Goal: Task Accomplishment & Management: Use online tool/utility

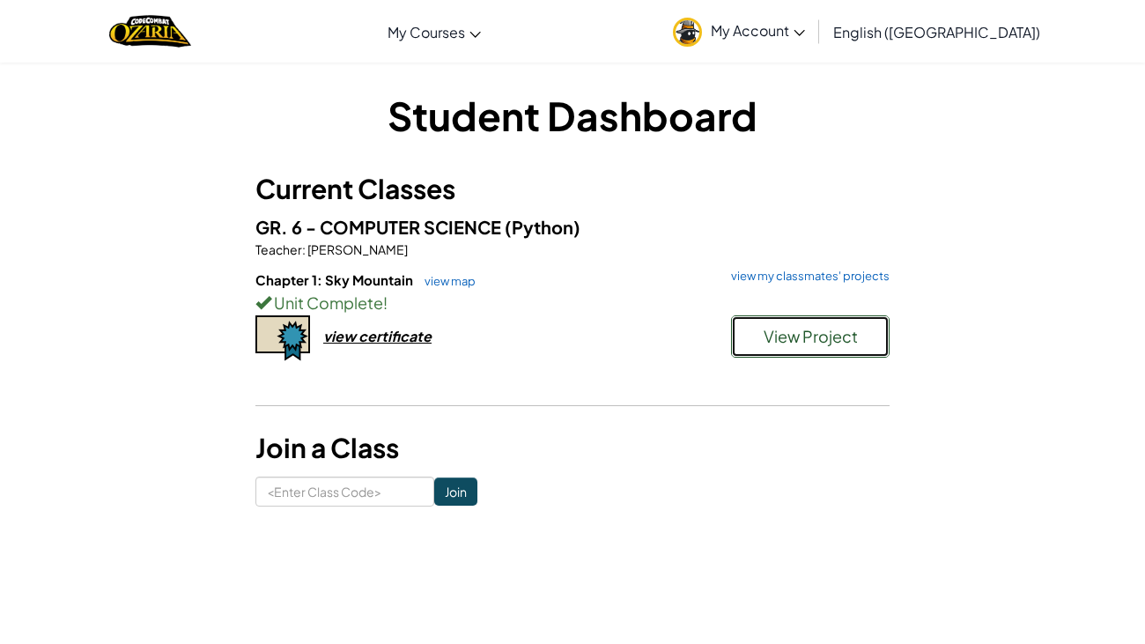
click at [786, 342] on span "View Project" at bounding box center [811, 336] width 94 height 20
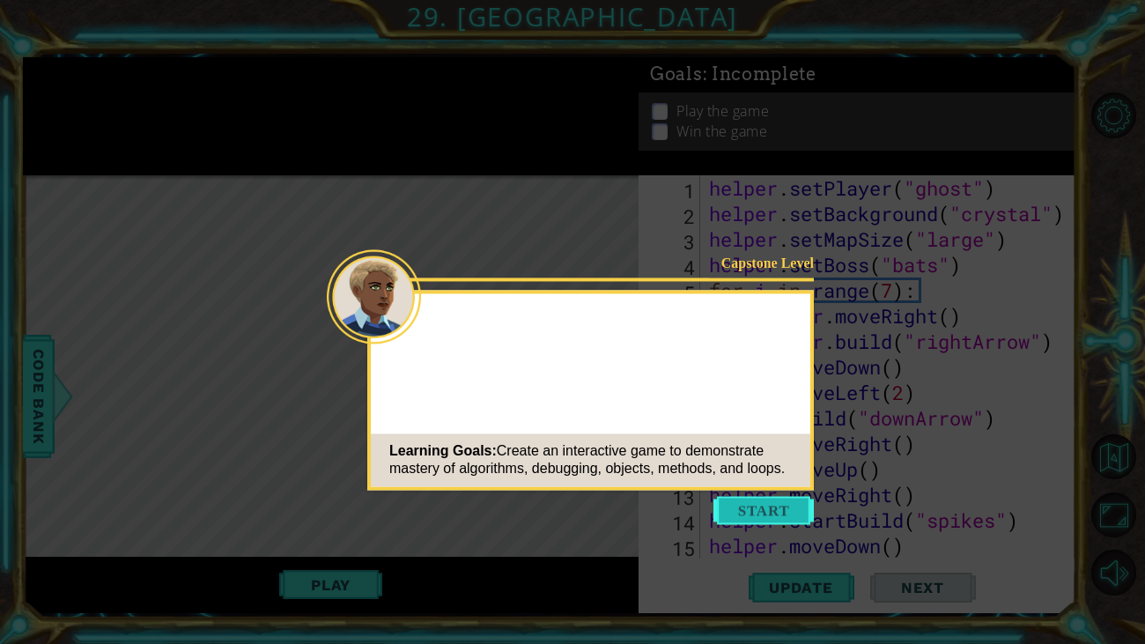
click at [754, 500] on button "Start" at bounding box center [764, 510] width 100 height 28
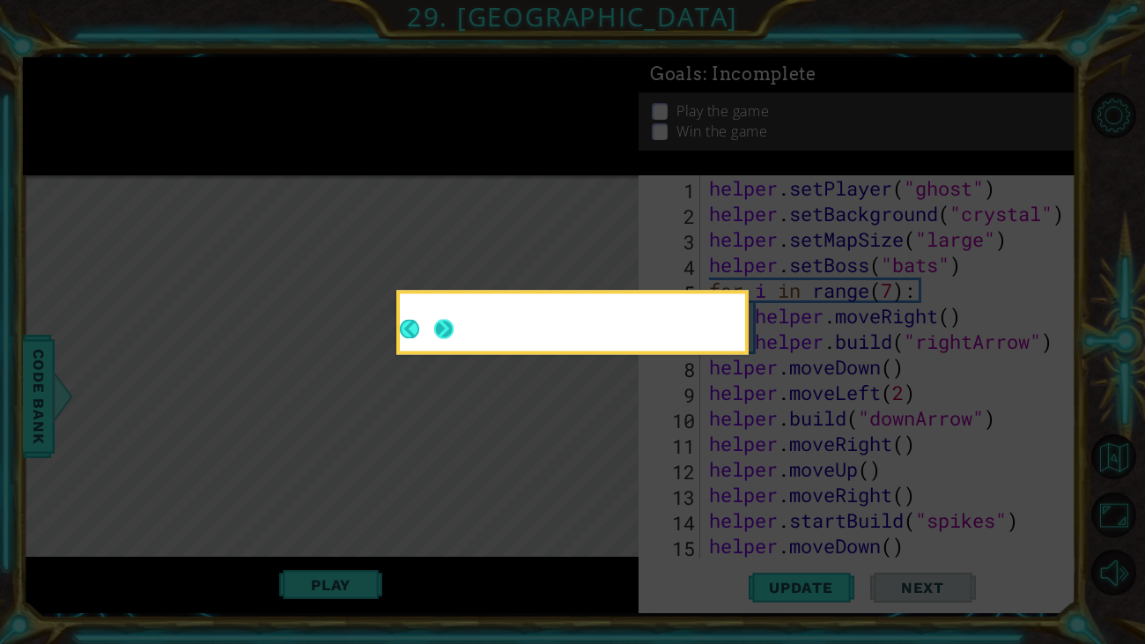
click at [440, 332] on button "Next" at bounding box center [443, 328] width 19 height 19
click at [448, 327] on button "Next" at bounding box center [443, 328] width 19 height 19
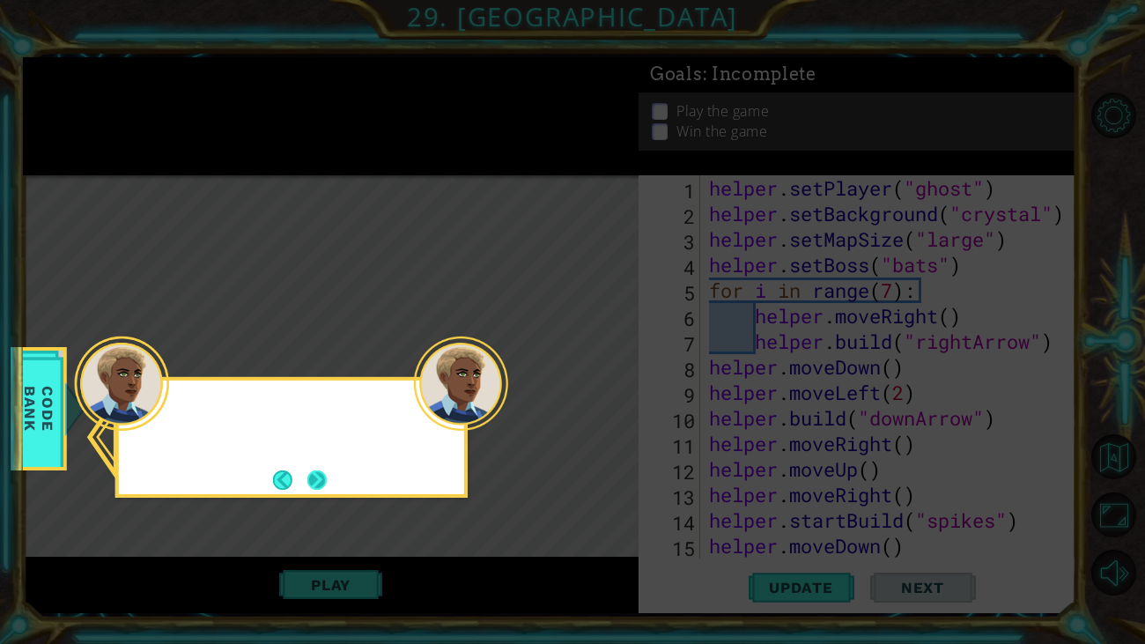
click at [151, 419] on div at bounding box center [122, 384] width 94 height 94
click at [319, 474] on button "Next" at bounding box center [316, 479] width 19 height 19
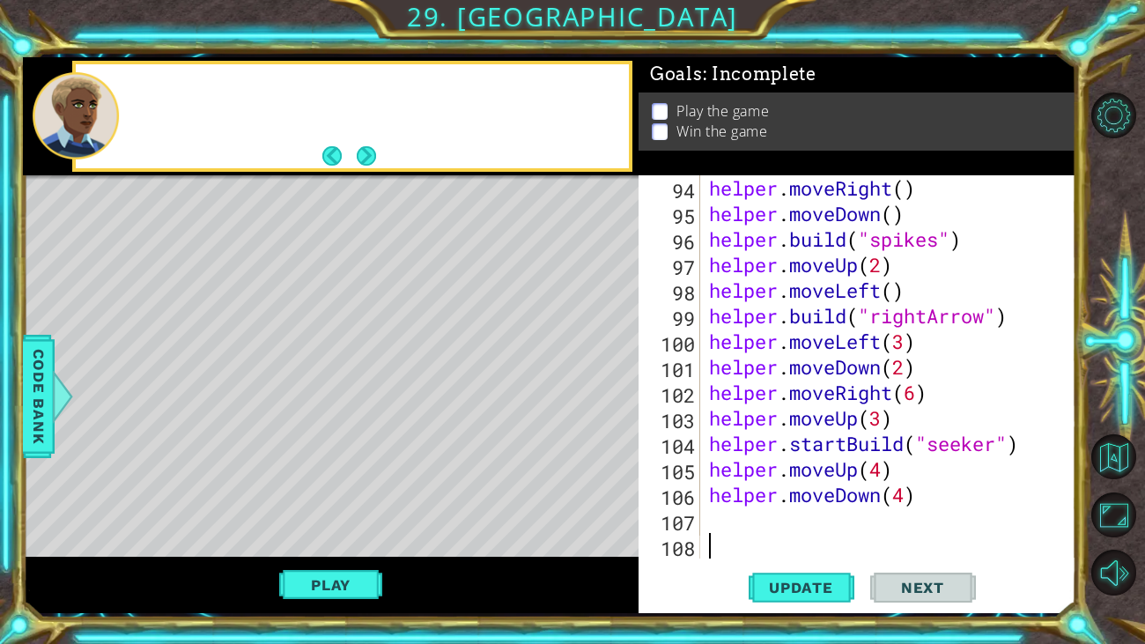
scroll to position [2376, 0]
click at [374, 149] on button "Next" at bounding box center [366, 155] width 19 height 19
click at [338, 583] on button "Play" at bounding box center [330, 584] width 103 height 33
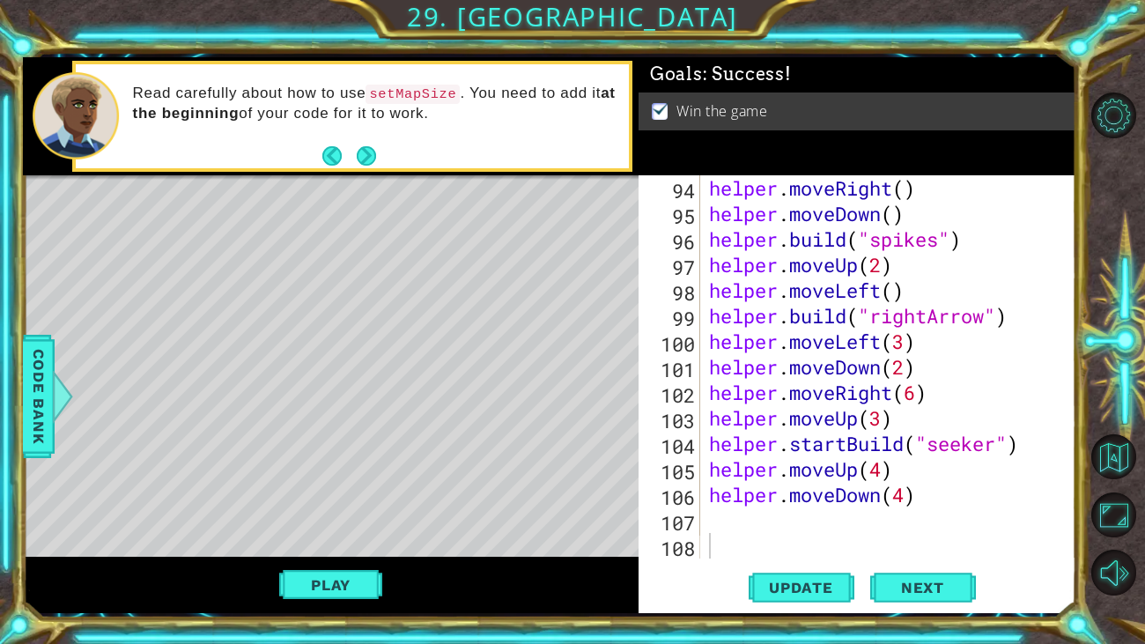
click at [744, 518] on div "helper . moveRight ( ) helper . moveDown ( ) helper . build ( "spikes" ) helper…" at bounding box center [893, 392] width 375 height 434
click at [810, 575] on button "Update" at bounding box center [802, 588] width 106 height 44
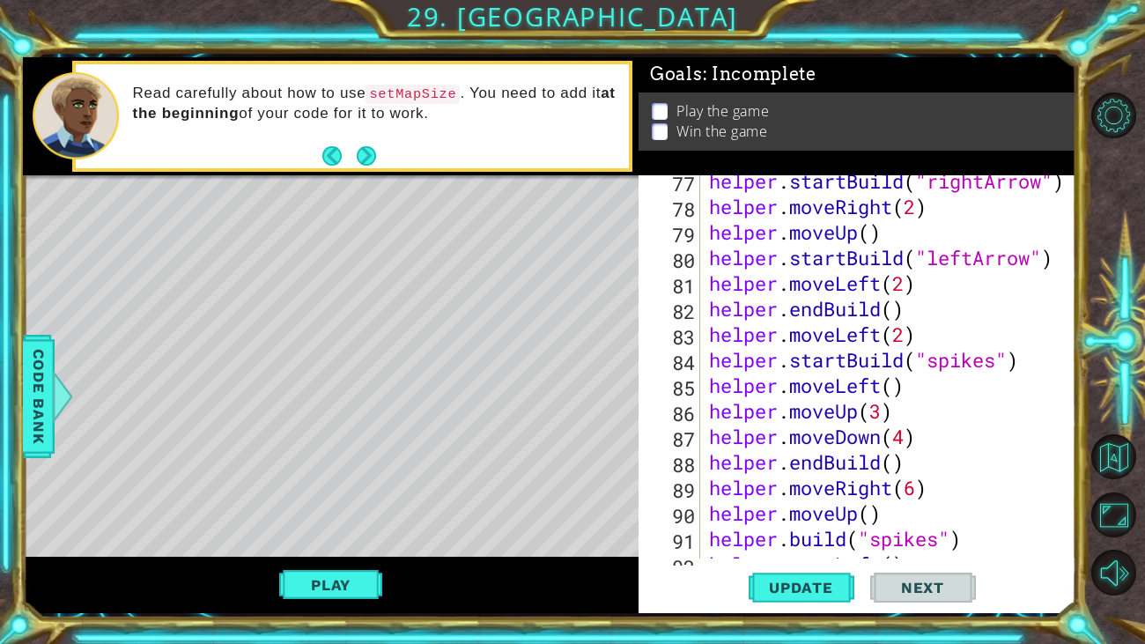
scroll to position [1916, 0]
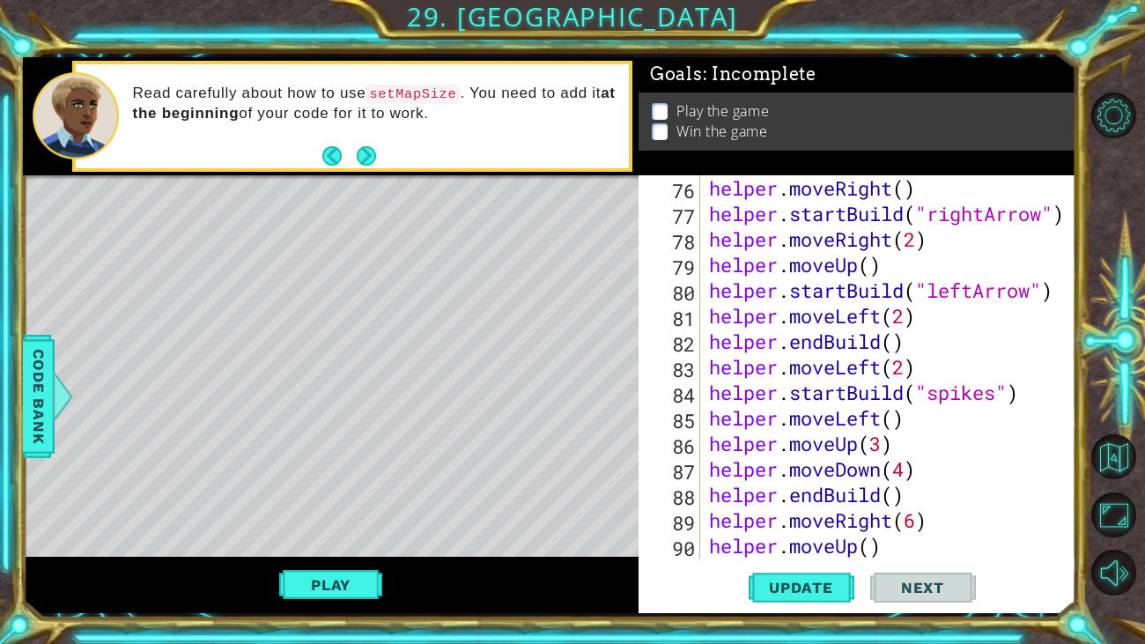
click at [1002, 390] on div "helper . moveRight ( ) helper . startBuild ( "rightArrow" ) helper . moveRight …" at bounding box center [893, 392] width 375 height 434
click at [996, 391] on div "helper . moveRight ( ) helper . startBuild ( "rightArrow" ) helper . moveRight …" at bounding box center [893, 392] width 375 height 434
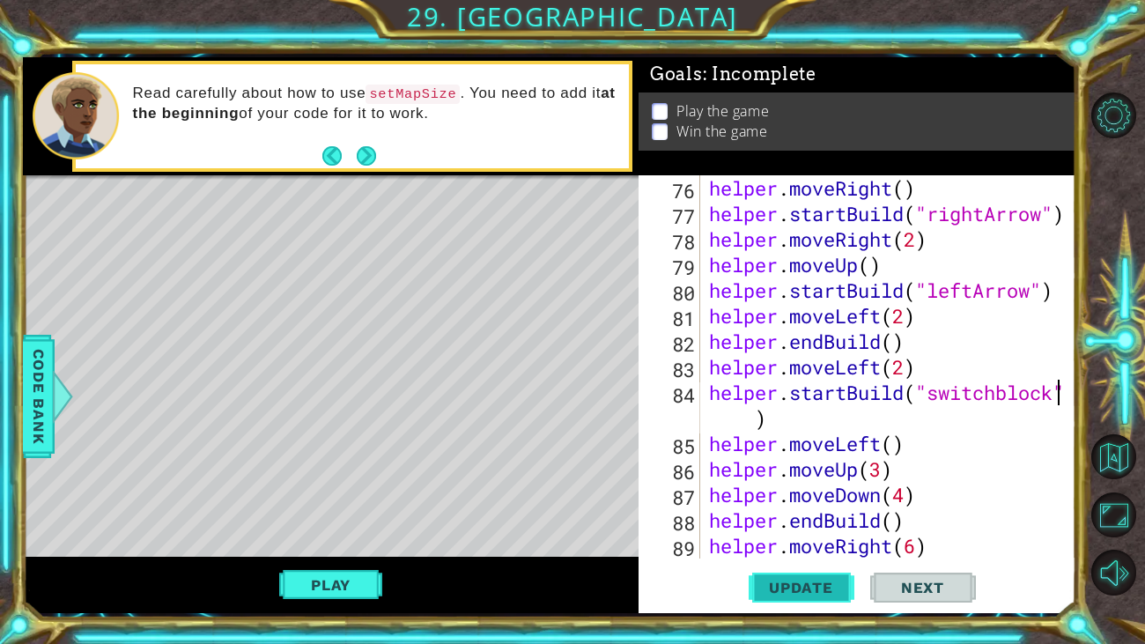
click at [774, 579] on span "Update" at bounding box center [802, 588] width 100 height 18
click at [784, 589] on span "Update" at bounding box center [802, 588] width 100 height 18
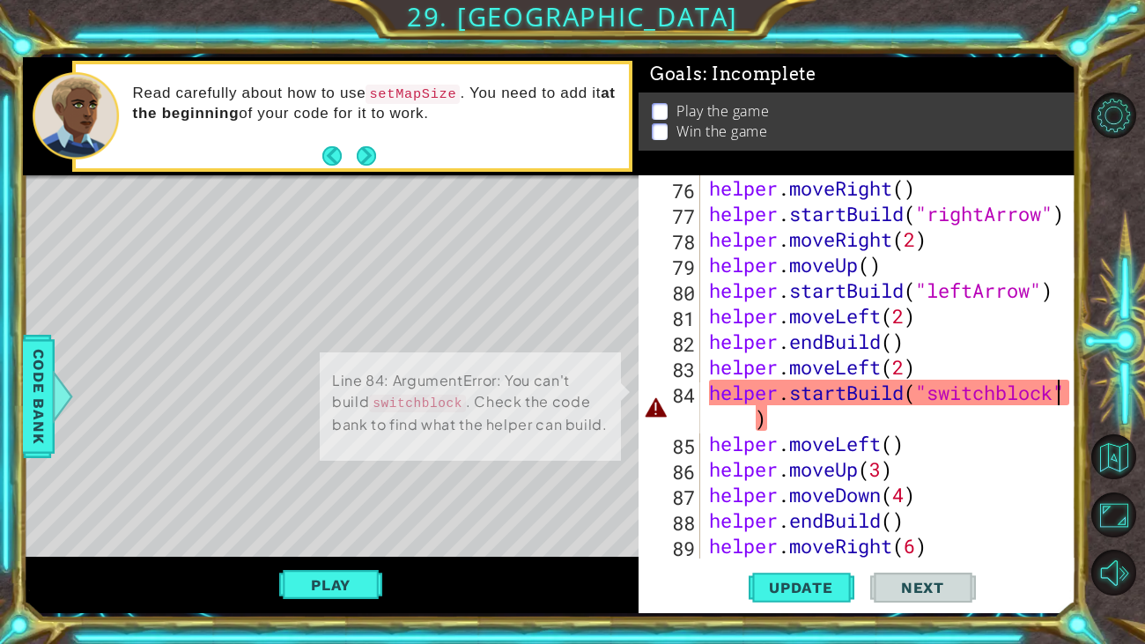
click at [1010, 386] on div "helper . moveRight ( ) helper . startBuild ( "rightArrow" ) helper . moveRight …" at bounding box center [893, 392] width 375 height 434
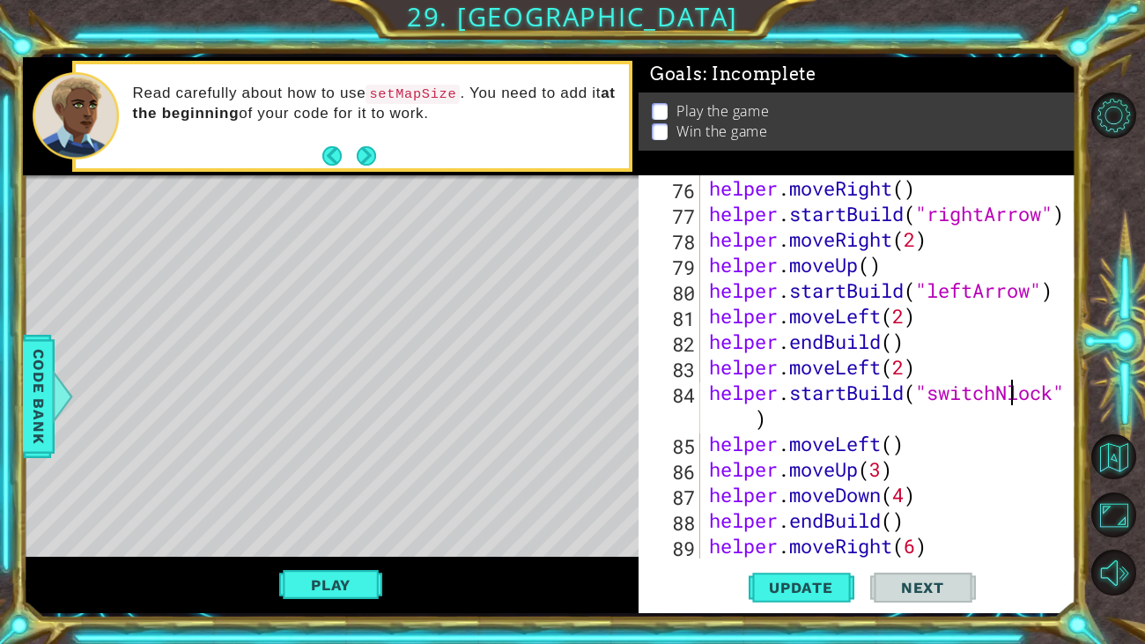
scroll to position [0, 14]
click at [794, 599] on button "Update" at bounding box center [802, 588] width 106 height 44
click at [42, 429] on span "Code Bank" at bounding box center [39, 396] width 28 height 107
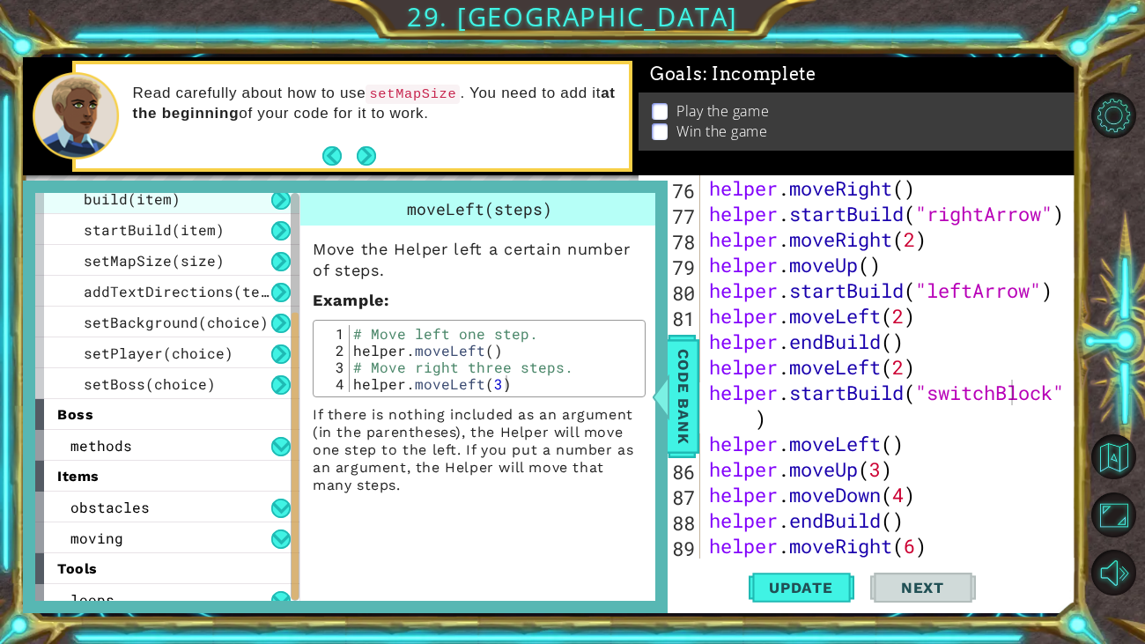
scroll to position [207, 0]
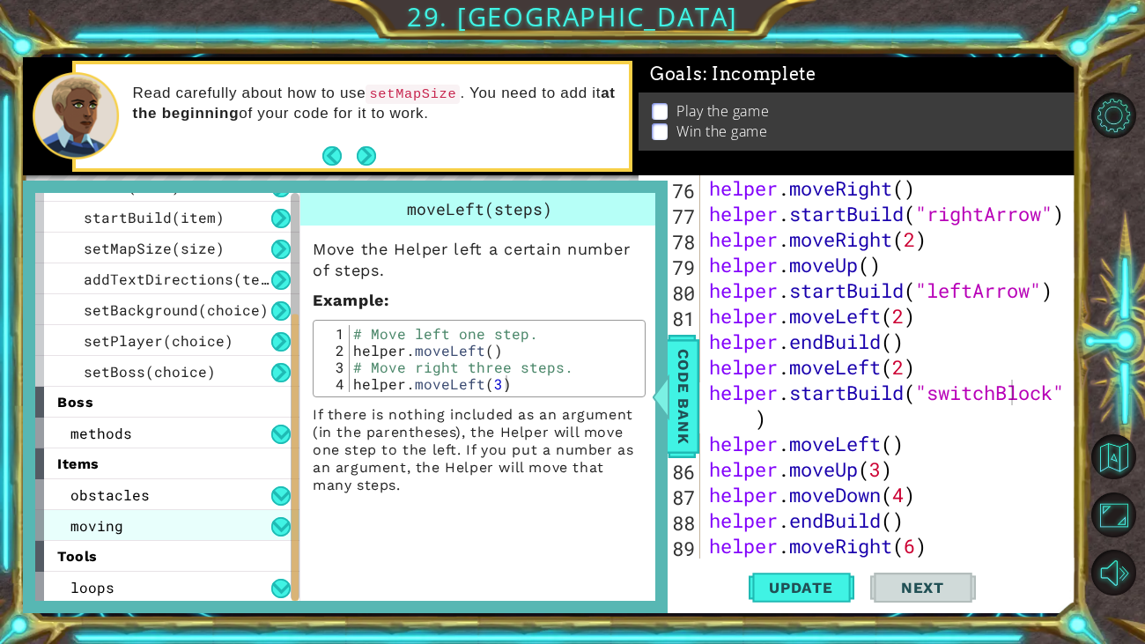
click at [157, 525] on div "moving" at bounding box center [167, 525] width 264 height 31
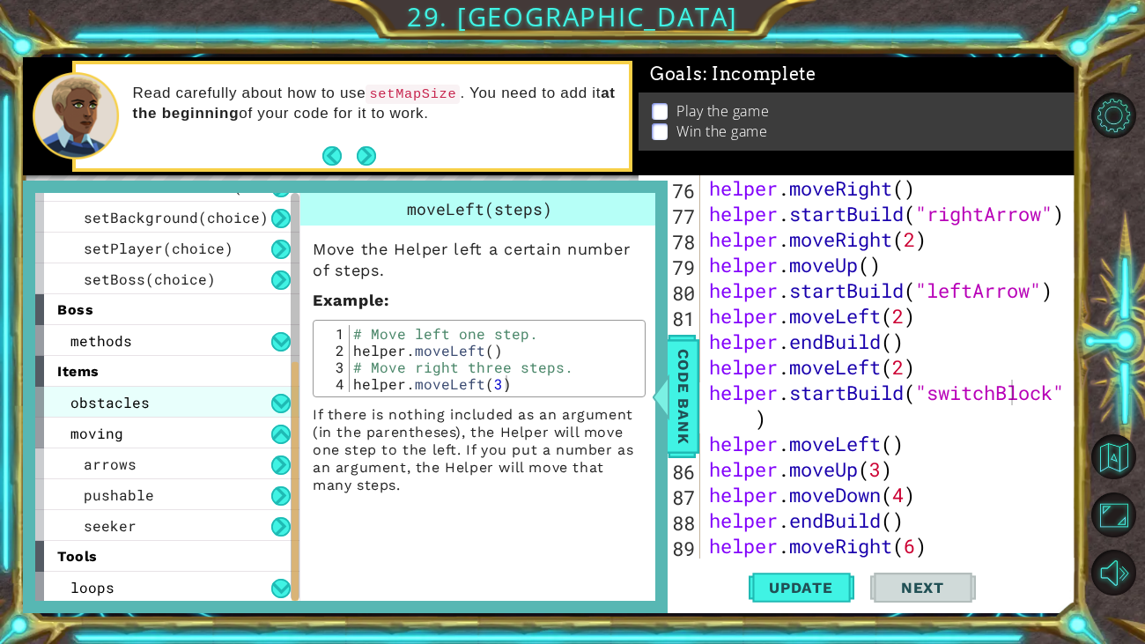
click at [123, 409] on div "obstacles" at bounding box center [167, 402] width 264 height 31
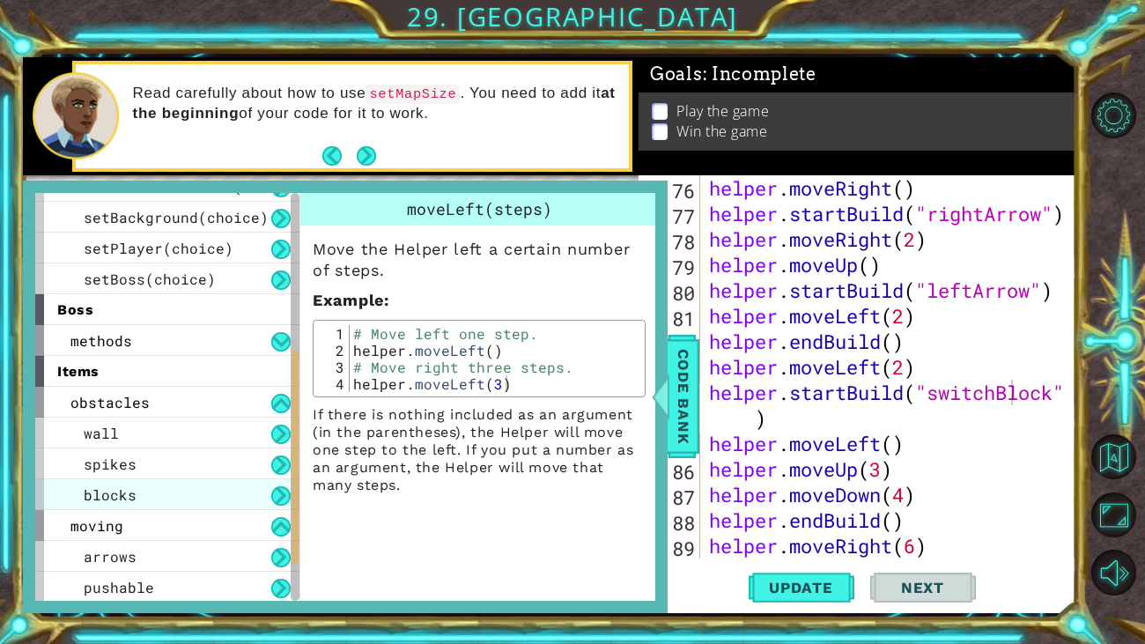
click at [137, 501] on div "blocks" at bounding box center [167, 494] width 264 height 31
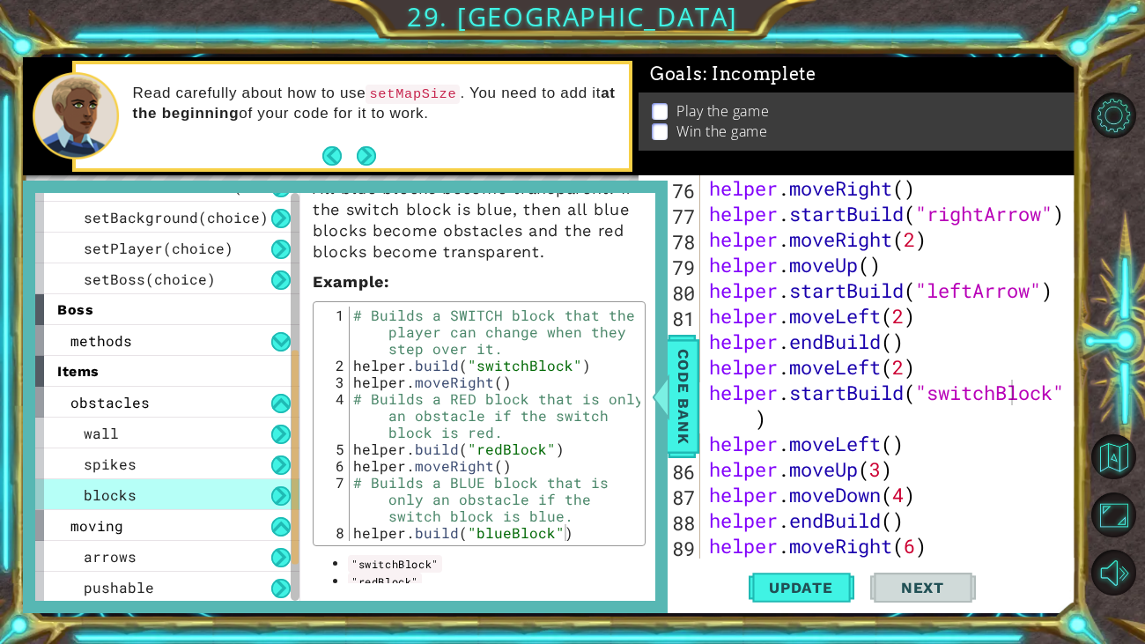
scroll to position [170, 0]
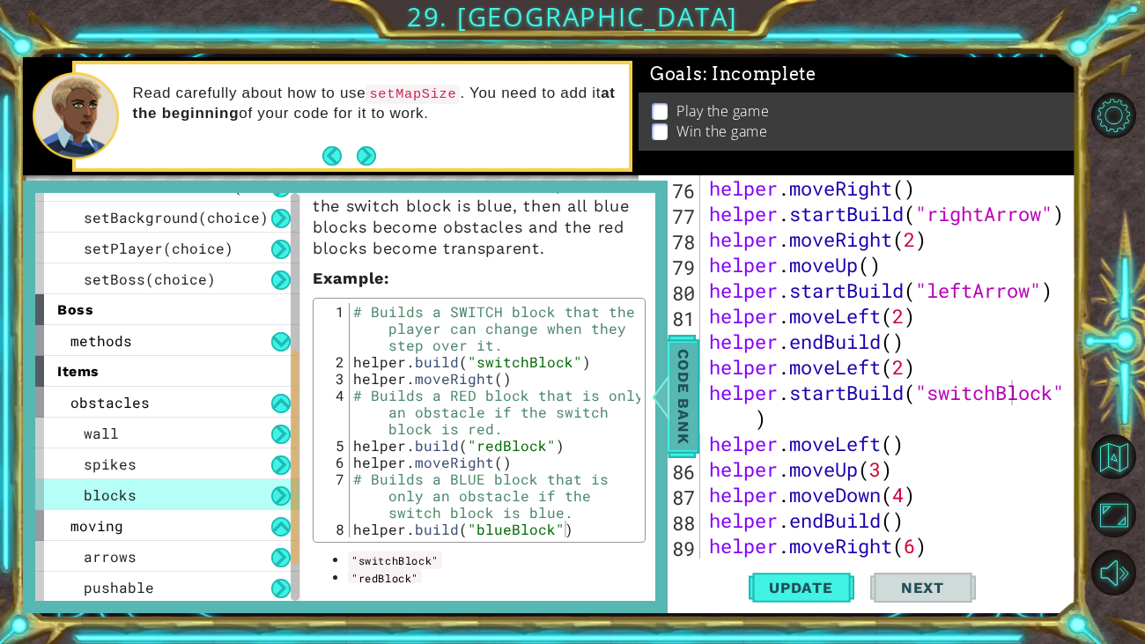
click at [665, 411] on div at bounding box center [661, 396] width 22 height 53
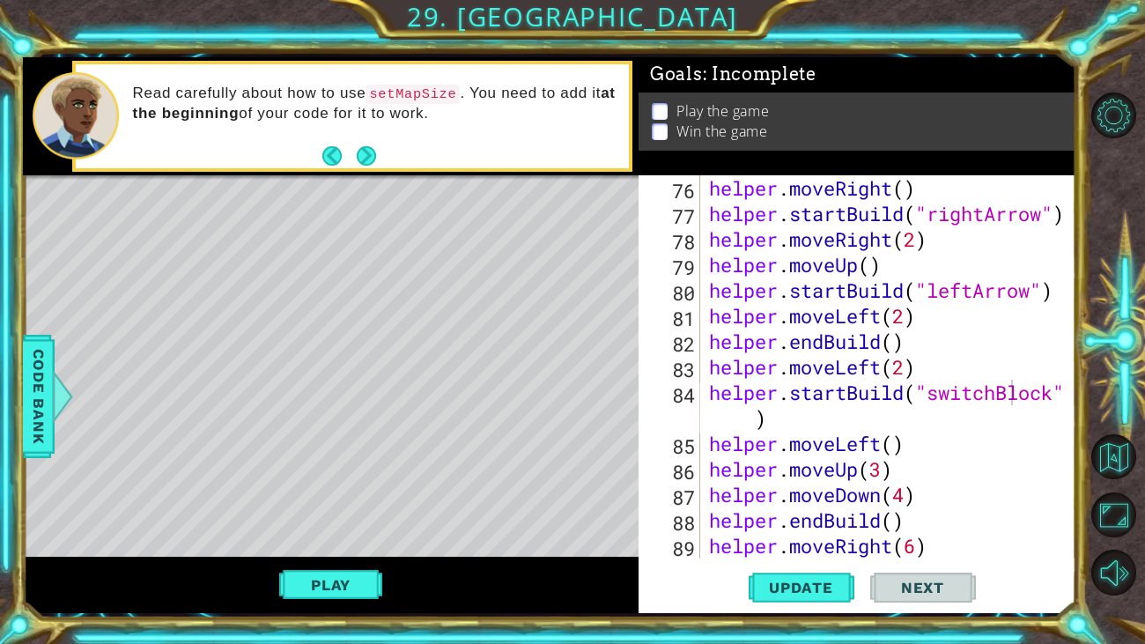
click at [992, 395] on div "helper . moveRight ( ) helper . startBuild ( "rightArrow" ) helper . moveRight …" at bounding box center [893, 392] width 375 height 434
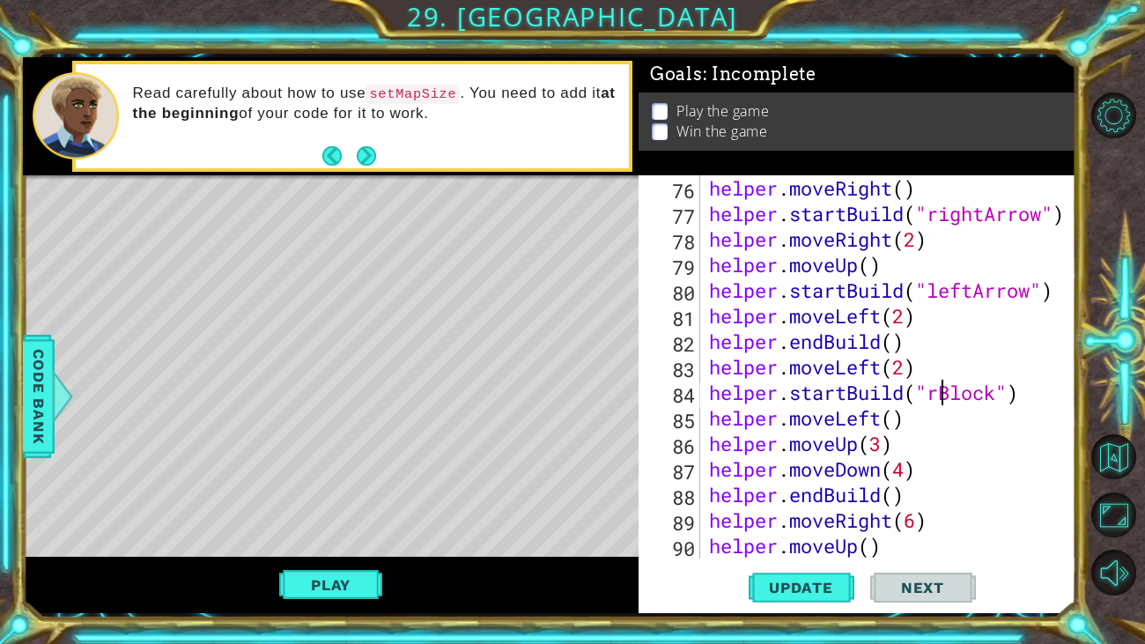
scroll to position [0, 11]
click at [767, 587] on span "Update" at bounding box center [802, 588] width 100 height 18
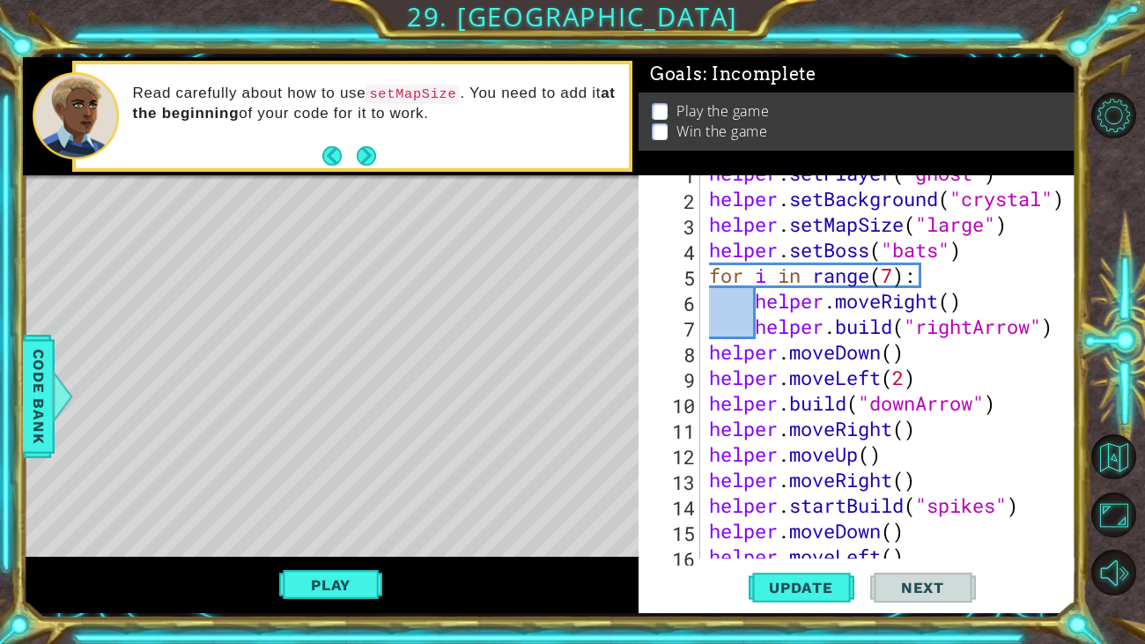
scroll to position [0, 0]
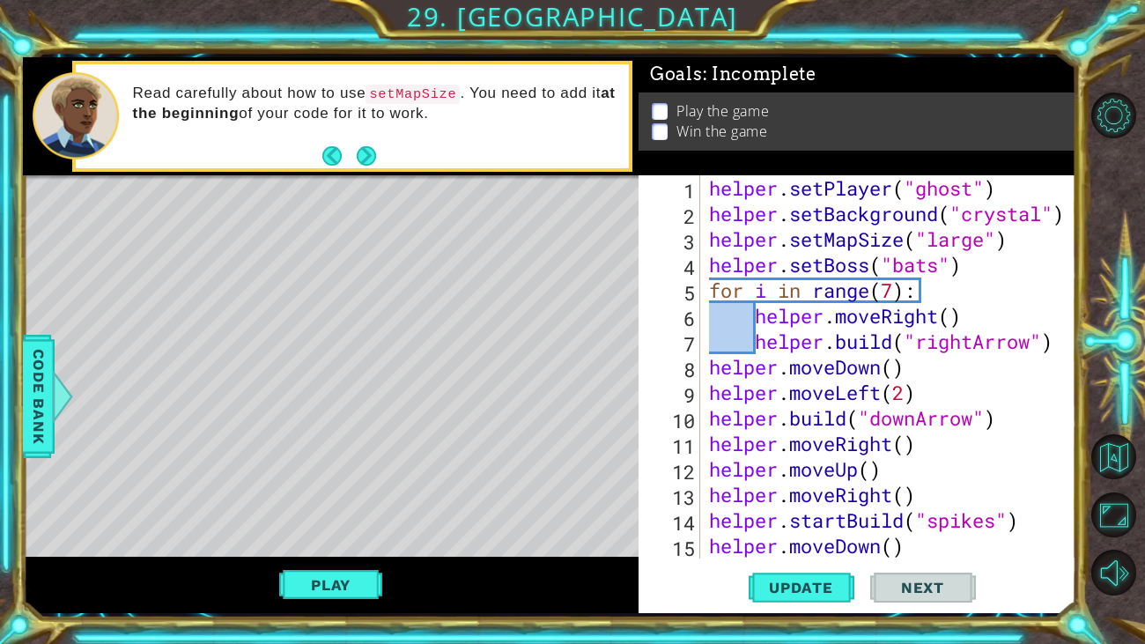
click at [710, 291] on div "helper . setPlayer ( "ghost" ) helper . setBackground ( "crystal" ) helper . se…" at bounding box center [893, 392] width 375 height 434
type textarea "for i in range(7):"
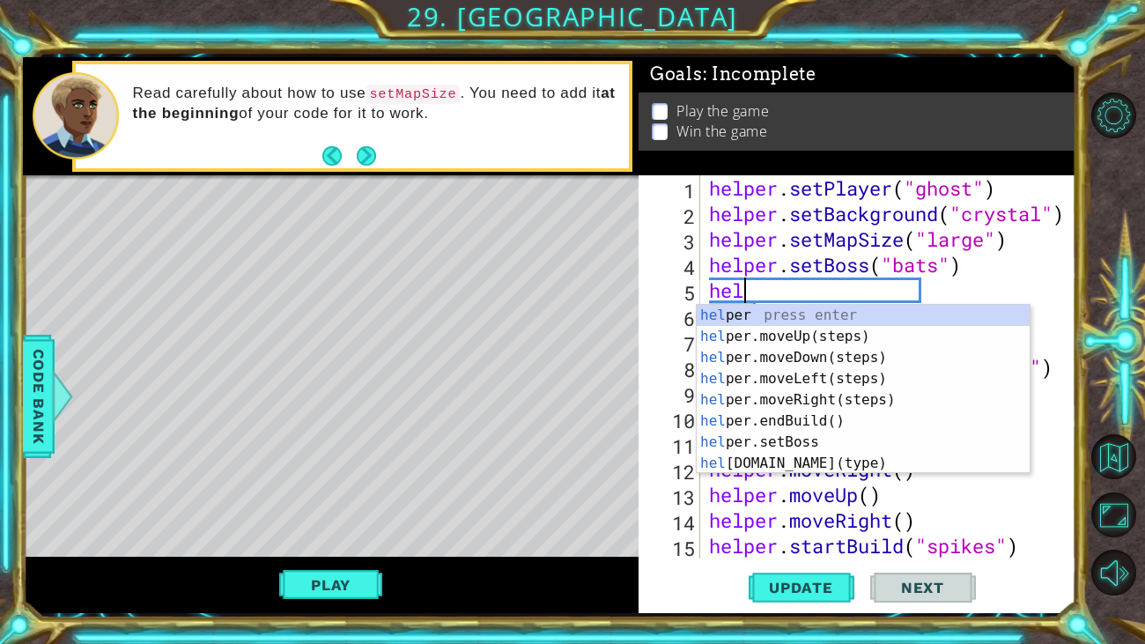
scroll to position [0, 1]
type textarea "helper"
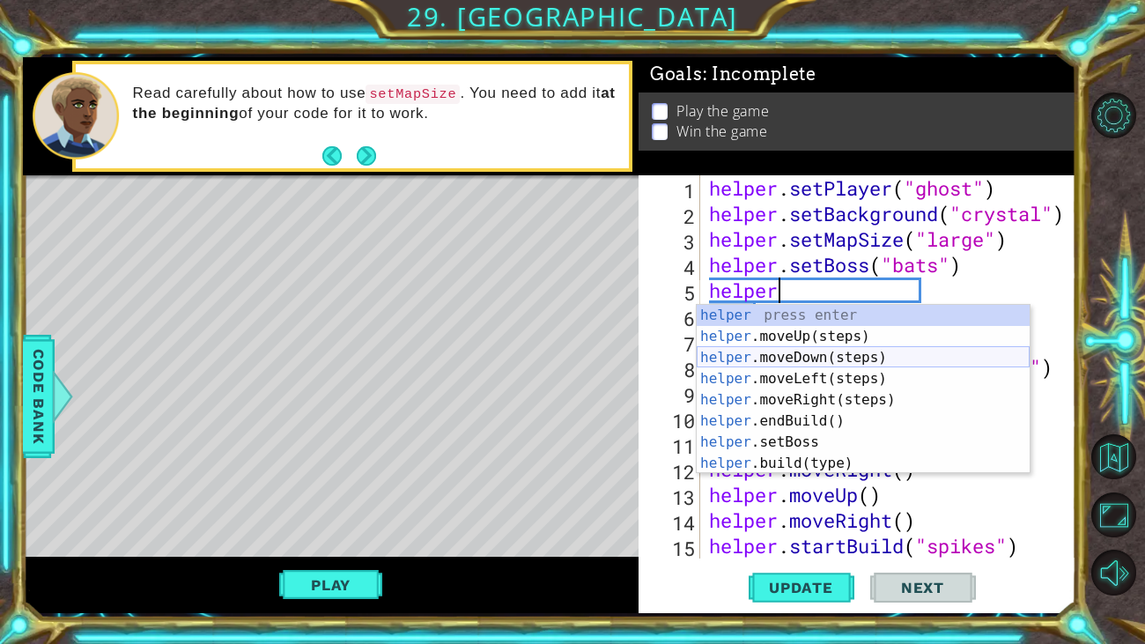
click at [832, 356] on div "helper press enter helper .moveUp(steps) press enter helper .moveDown(steps) pr…" at bounding box center [863, 410] width 333 height 211
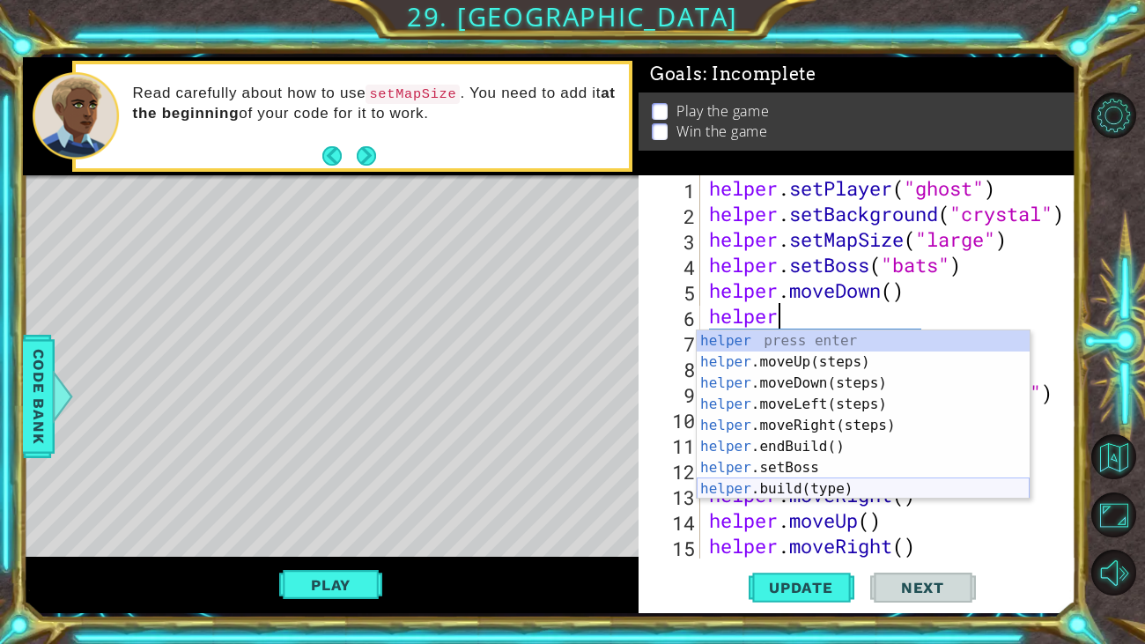
click at [815, 488] on div "helper press enter helper .moveUp(steps) press enter helper .moveDown(steps) pr…" at bounding box center [863, 435] width 333 height 211
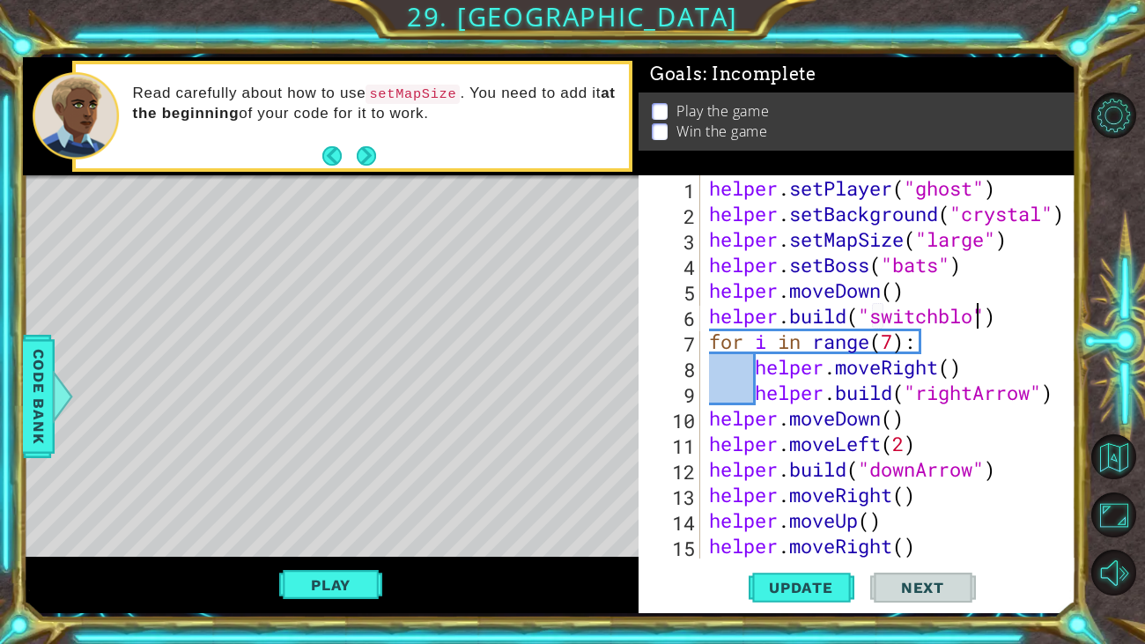
scroll to position [0, 12]
click at [818, 591] on span "Update" at bounding box center [802, 588] width 100 height 18
click at [956, 307] on div "helper . setPlayer ( "ghost" ) helper . setBackground ( "crystal" ) helper . se…" at bounding box center [893, 392] width 375 height 434
type textarea "[DOMAIN_NAME]("switchBlock")"
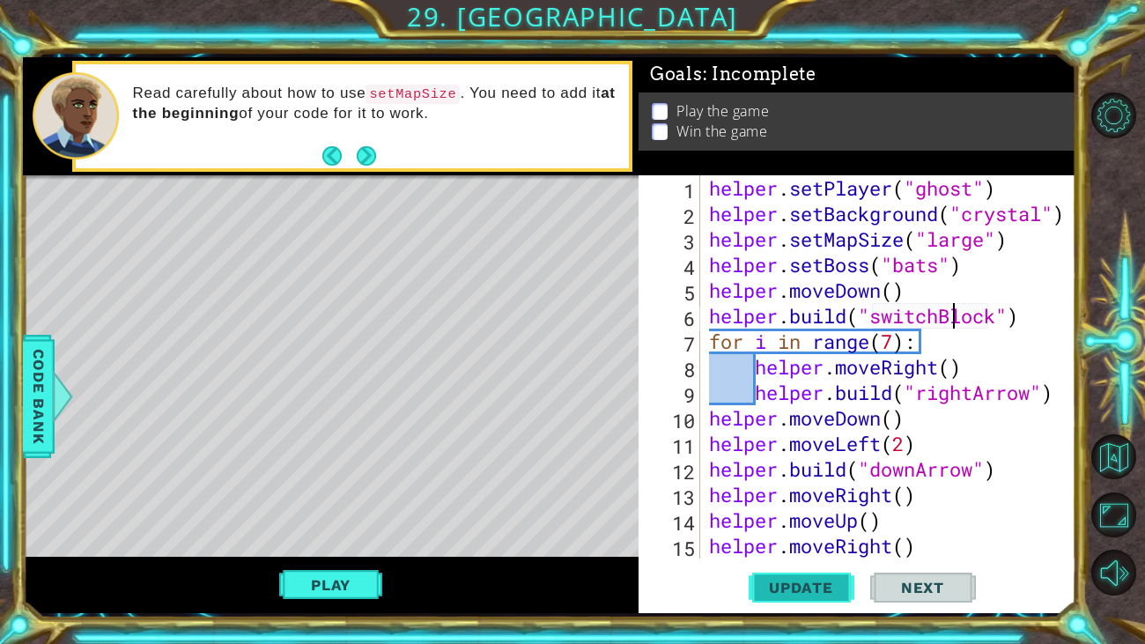
click at [797, 595] on span "Update" at bounding box center [802, 588] width 100 height 18
click at [798, 599] on button "Update" at bounding box center [802, 588] width 106 height 44
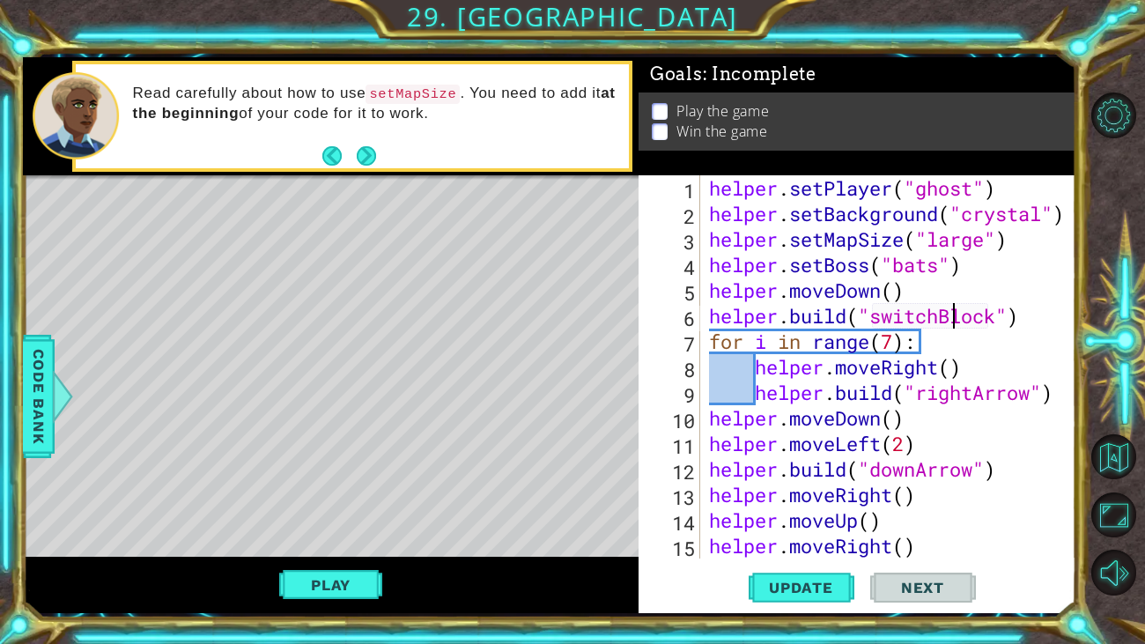
click at [325, 566] on div "Play" at bounding box center [331, 585] width 616 height 56
click at [322, 589] on button "Play" at bounding box center [330, 584] width 103 height 33
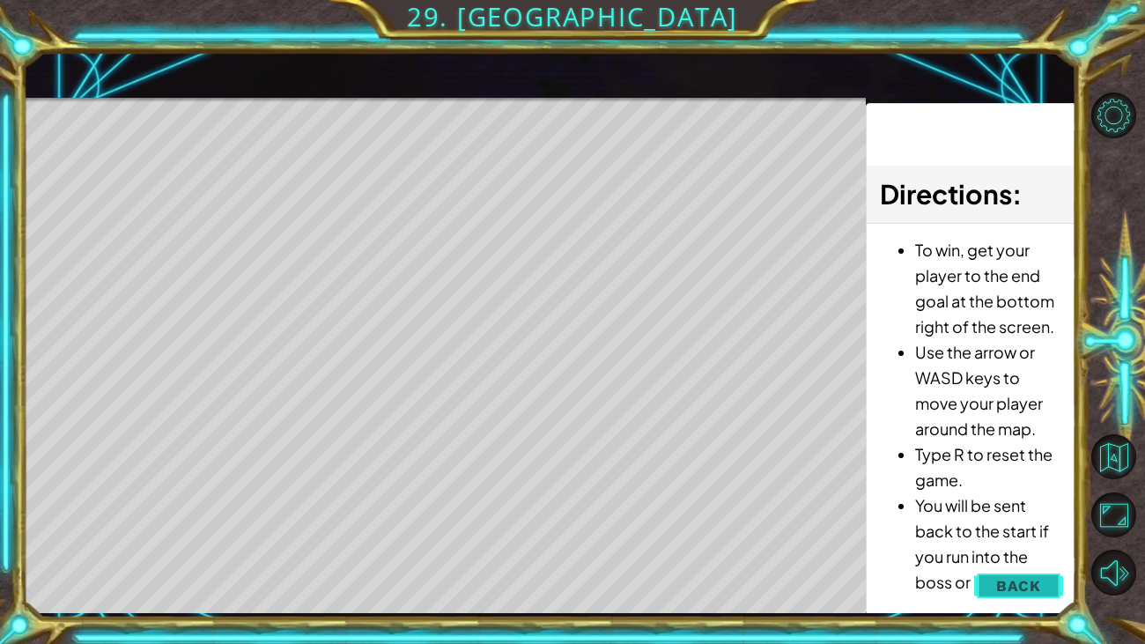
click at [1040, 592] on span "Back" at bounding box center [1018, 586] width 45 height 18
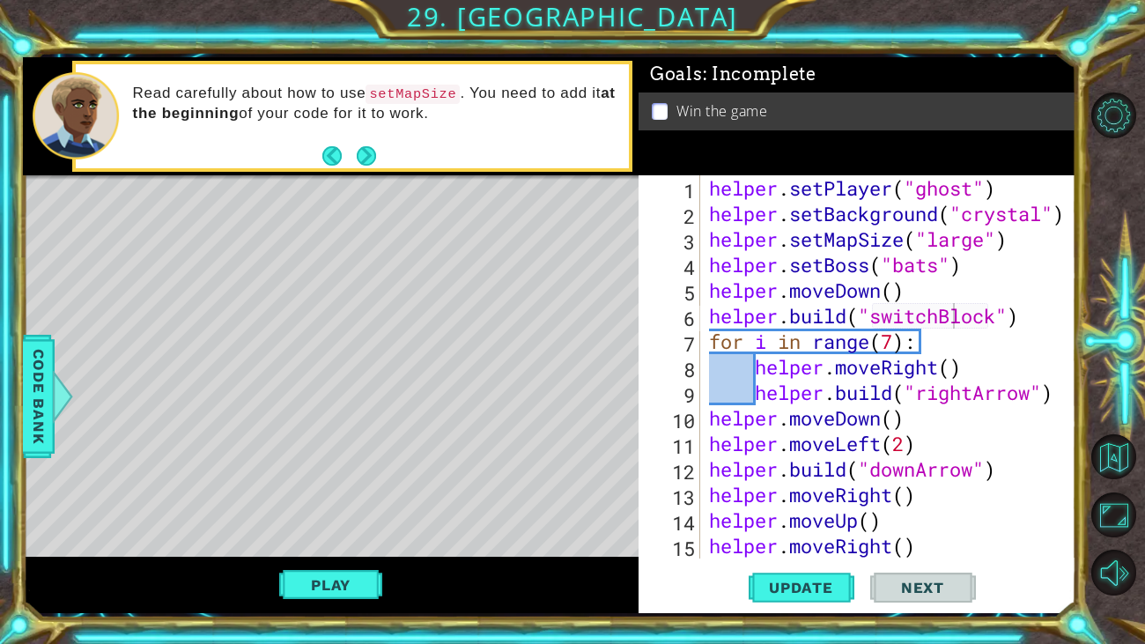
click at [1030, 322] on div "helper . setPlayer ( "ghost" ) helper . setBackground ( "crystal" ) helper . se…" at bounding box center [893, 392] width 375 height 434
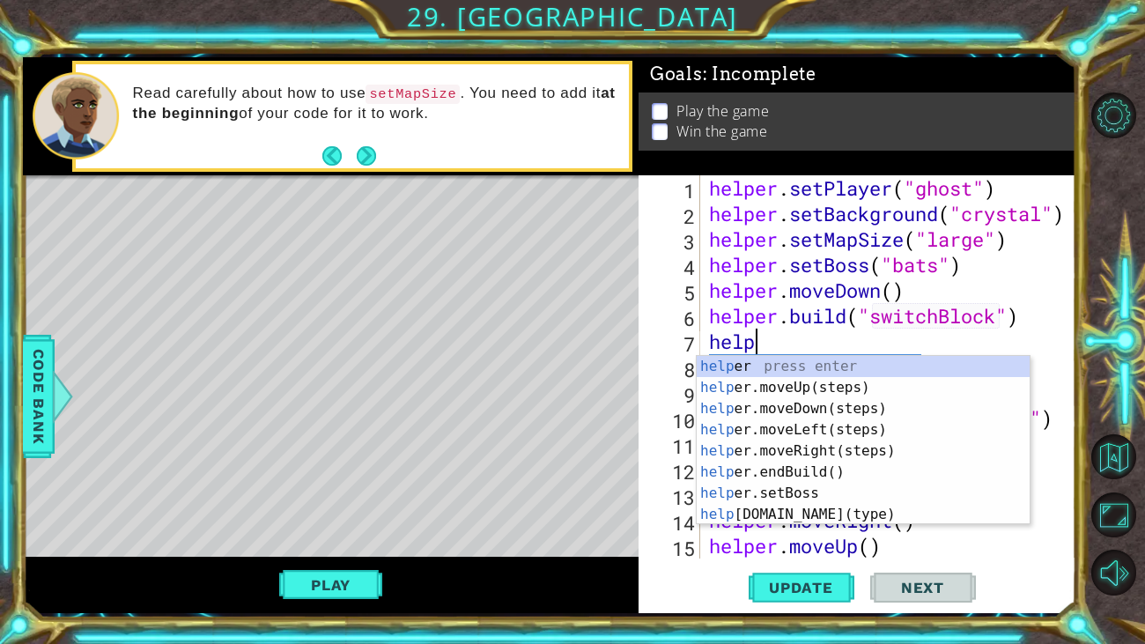
scroll to position [0, 1]
type textarea "helper"
click at [863, 390] on div "helper press enter helper .moveUp(steps) press enter helper .moveDown(steps) pr…" at bounding box center [863, 461] width 333 height 211
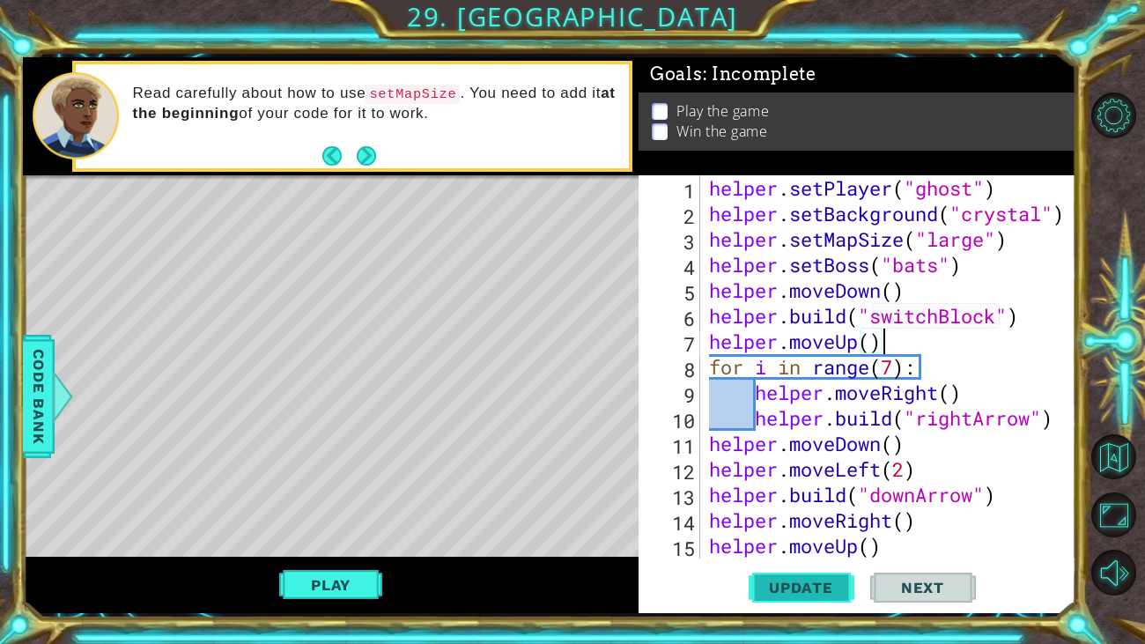
type textarea "helper.moveUp()"
click at [777, 583] on span "Update" at bounding box center [802, 588] width 100 height 18
click at [788, 604] on button "Update" at bounding box center [802, 588] width 106 height 44
click at [791, 589] on span "Update" at bounding box center [802, 588] width 100 height 18
click at [788, 591] on span "Update" at bounding box center [802, 588] width 100 height 18
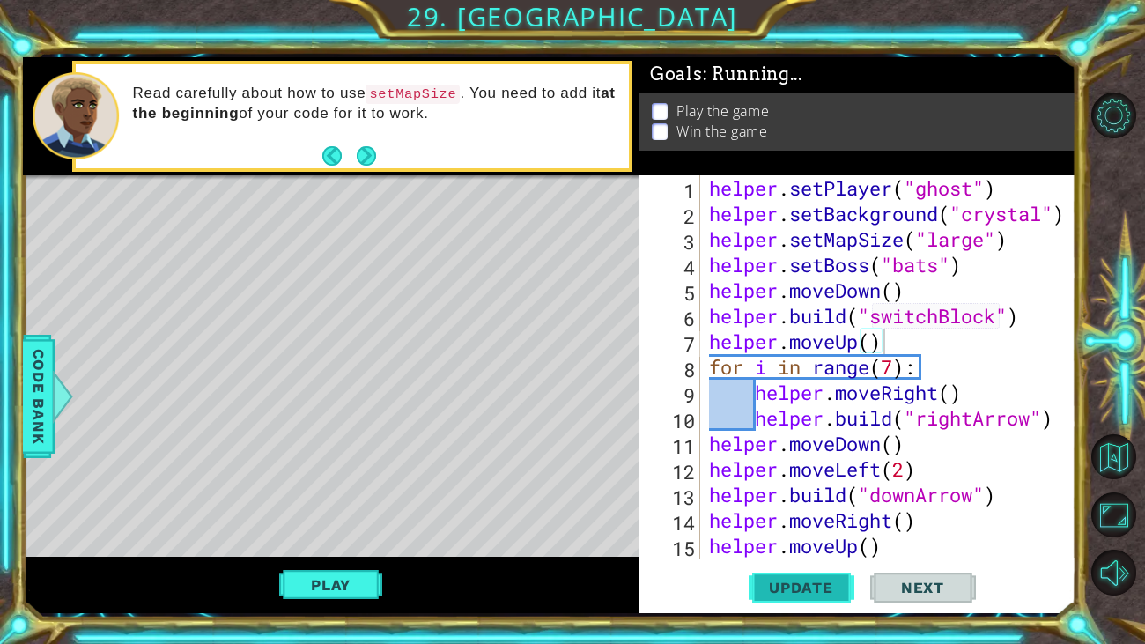
click at [788, 591] on span "Update" at bounding box center [802, 588] width 100 height 18
click at [315, 581] on button "Play" at bounding box center [330, 584] width 103 height 33
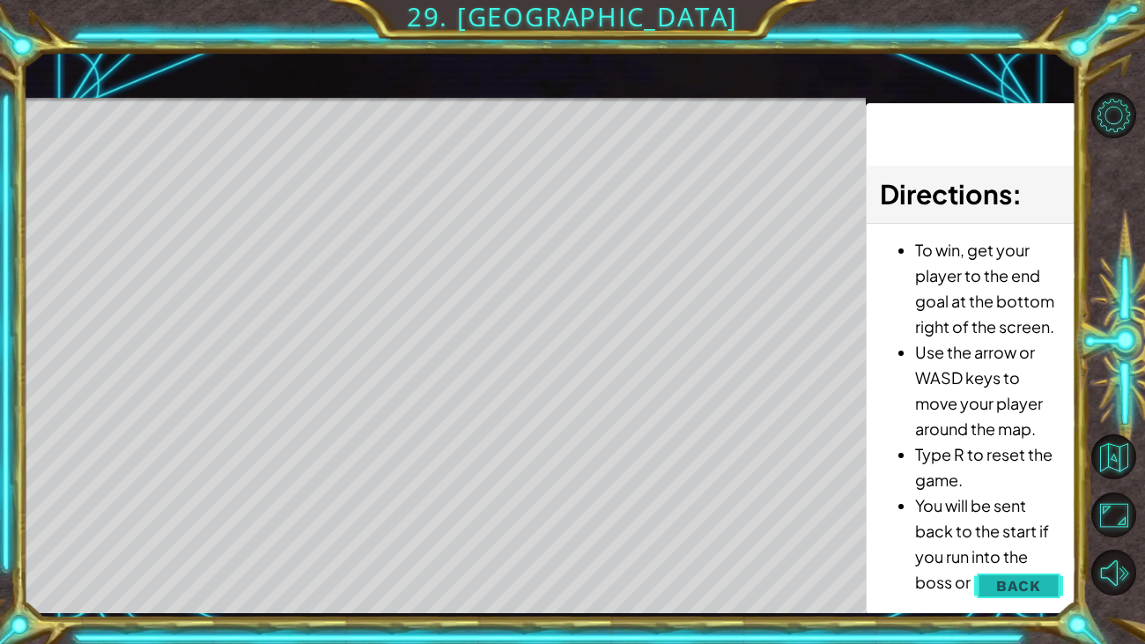
click at [1018, 587] on span "Back" at bounding box center [1018, 586] width 45 height 18
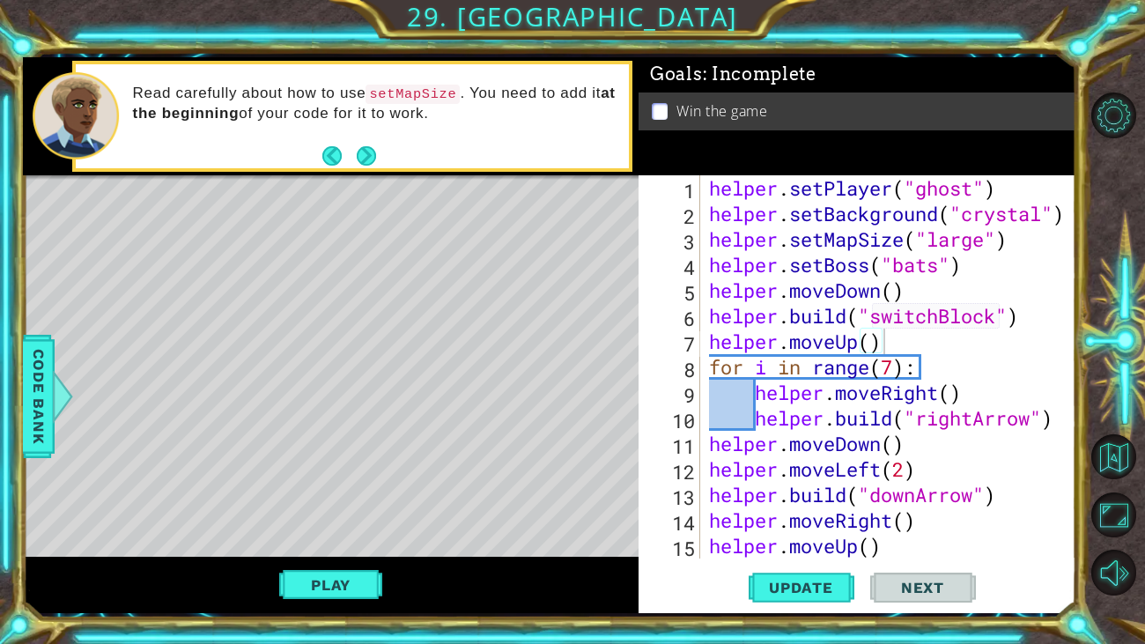
click at [892, 344] on div "helper . setPlayer ( "ghost" ) helper . setBackground ( "crystal" ) helper . se…" at bounding box center [893, 392] width 375 height 434
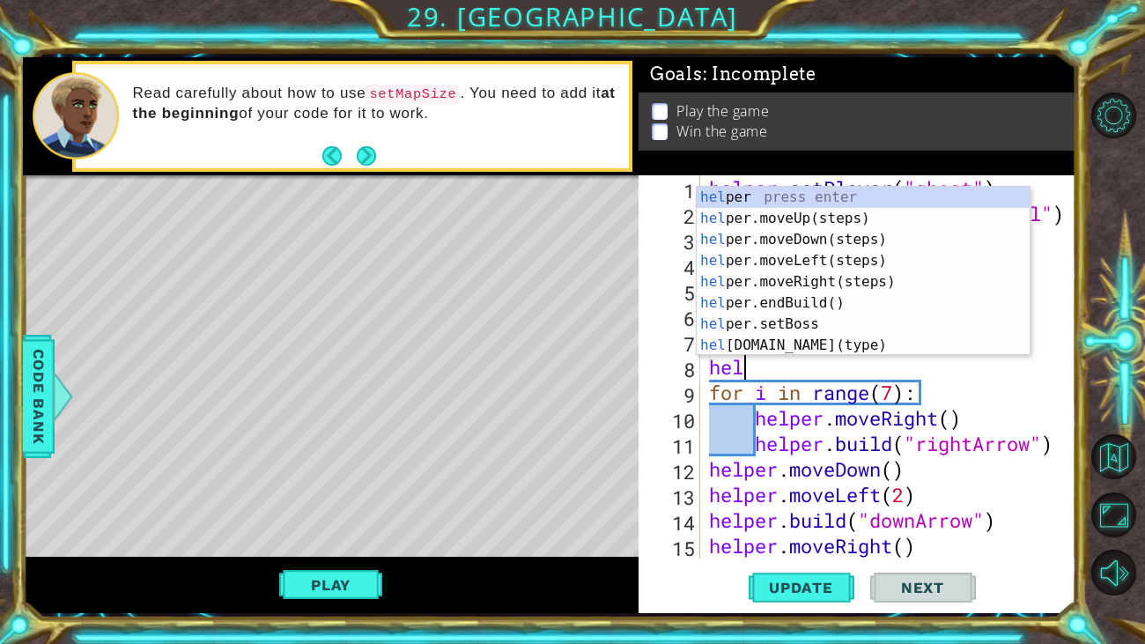
scroll to position [0, 1]
type textarea "helper"
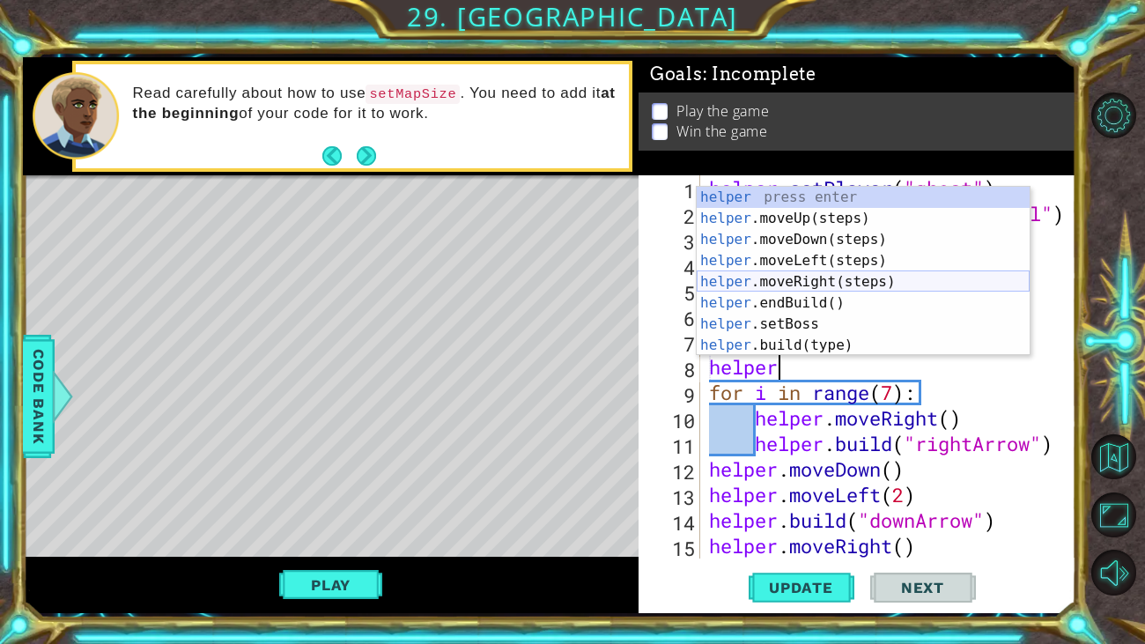
click at [925, 287] on div "helper press enter helper .moveUp(steps) press enter helper .moveDown(steps) pr…" at bounding box center [863, 292] width 333 height 211
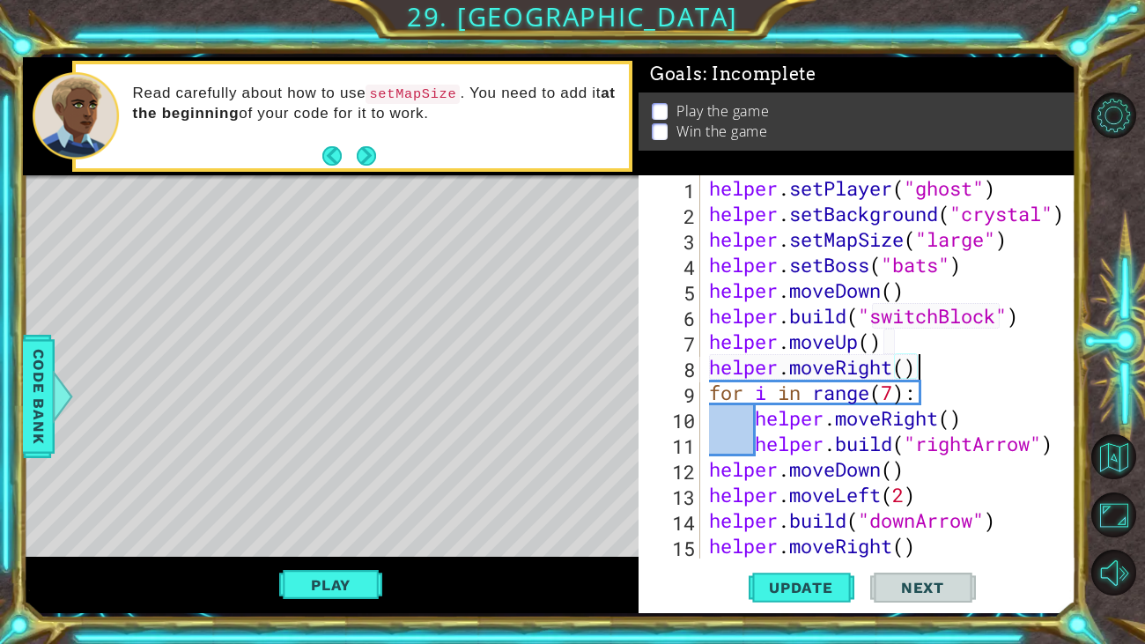
click at [905, 386] on div "helper . setPlayer ( "ghost" ) helper . setBackground ( "crystal" ) helper . se…" at bounding box center [893, 392] width 375 height 434
click at [811, 586] on span "Update" at bounding box center [802, 588] width 100 height 18
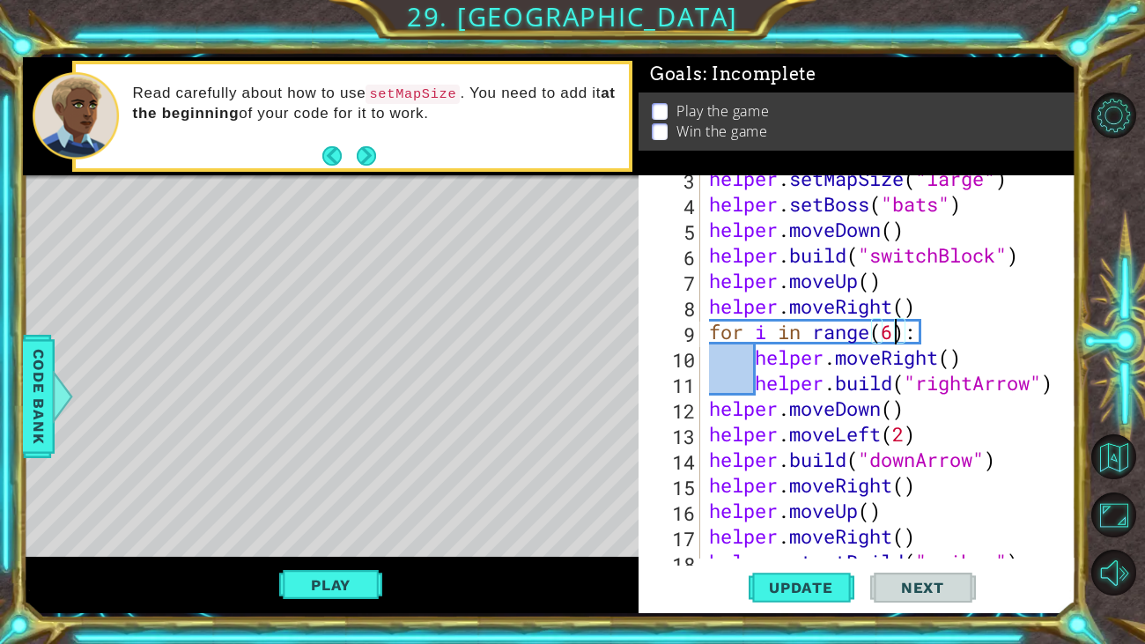
scroll to position [0, 0]
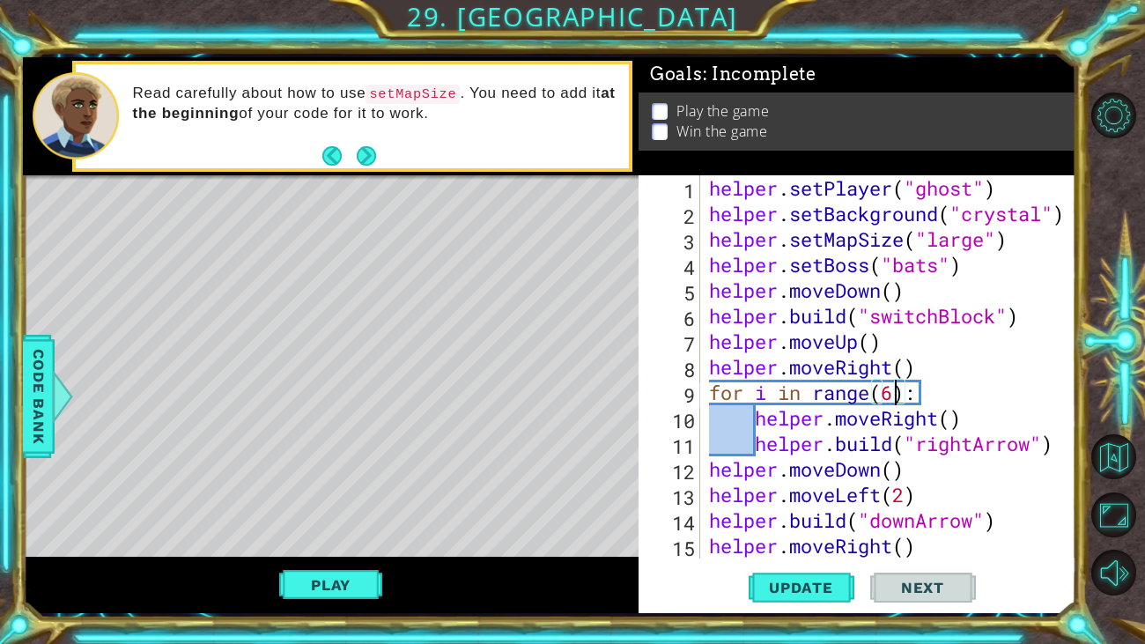
click at [884, 289] on div "helper . setPlayer ( "ghost" ) helper . setBackground ( "crystal" ) helper . se…" at bounding box center [893, 392] width 375 height 434
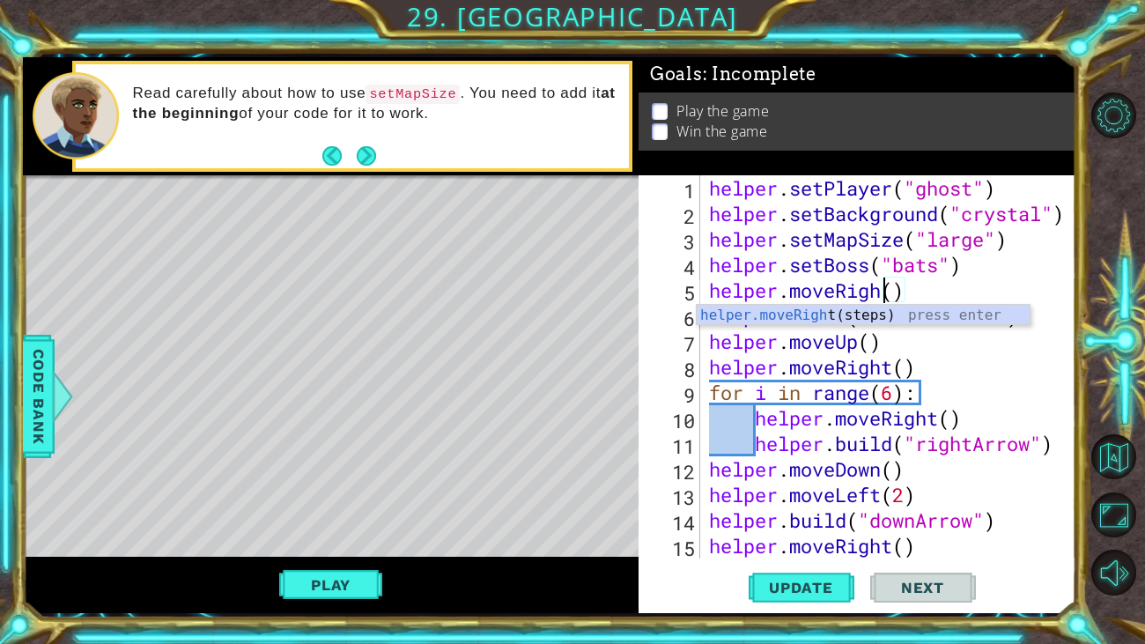
scroll to position [0, 8]
click at [810, 589] on span "Update" at bounding box center [802, 588] width 100 height 18
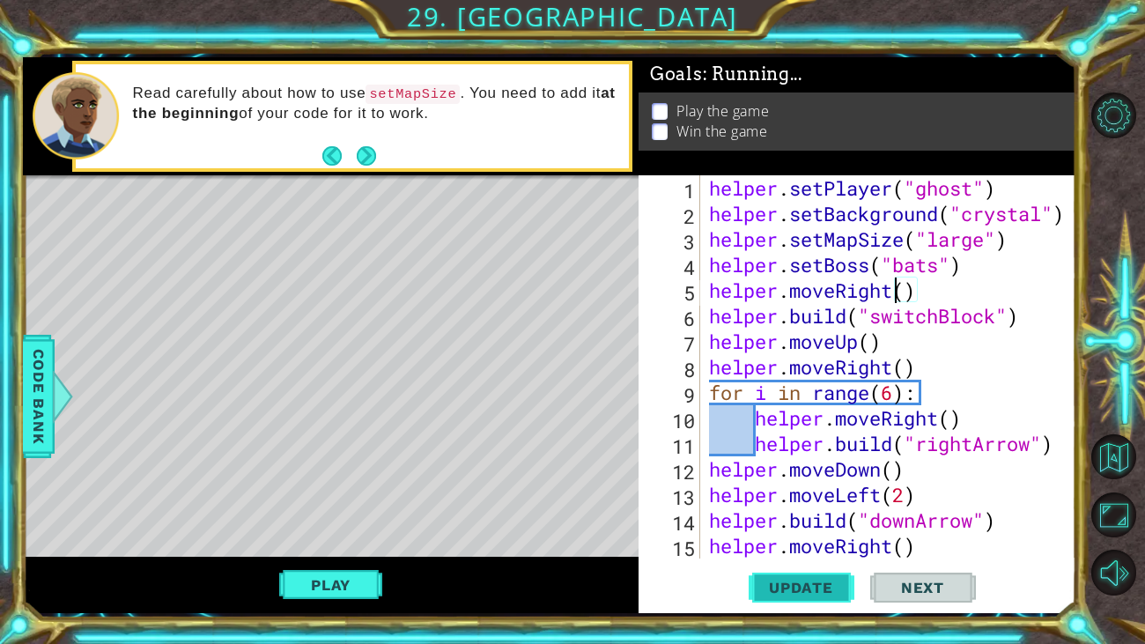
click at [810, 596] on button "Update" at bounding box center [802, 588] width 106 height 44
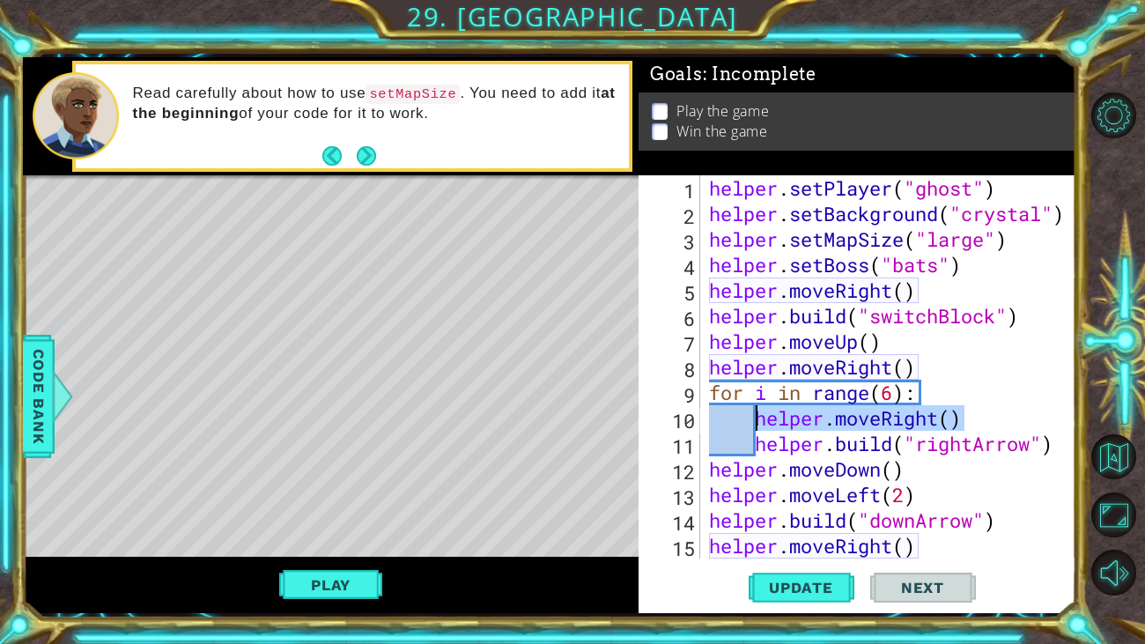
drag, startPoint x: 977, startPoint y: 409, endPoint x: 759, endPoint y: 415, distance: 218.6
click at [759, 415] on div "helper . setPlayer ( "ghost" ) helper . setBackground ( "crystal" ) helper . se…" at bounding box center [893, 392] width 375 height 434
type textarea "helper.moveRight()"
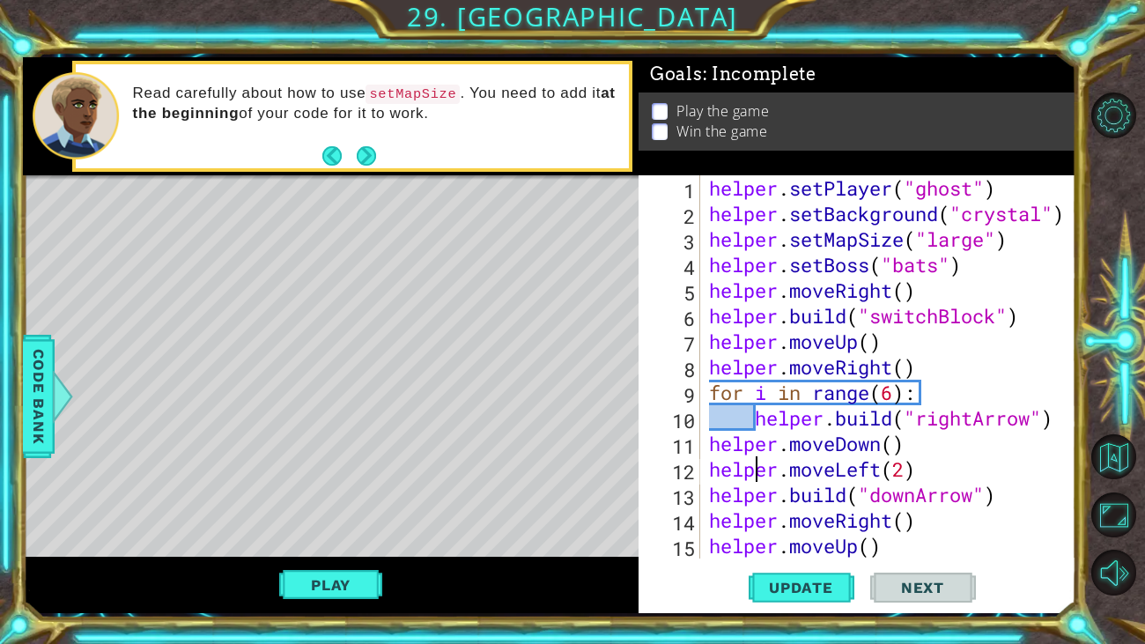
type textarea "[DOMAIN_NAME]("rightArrow")"
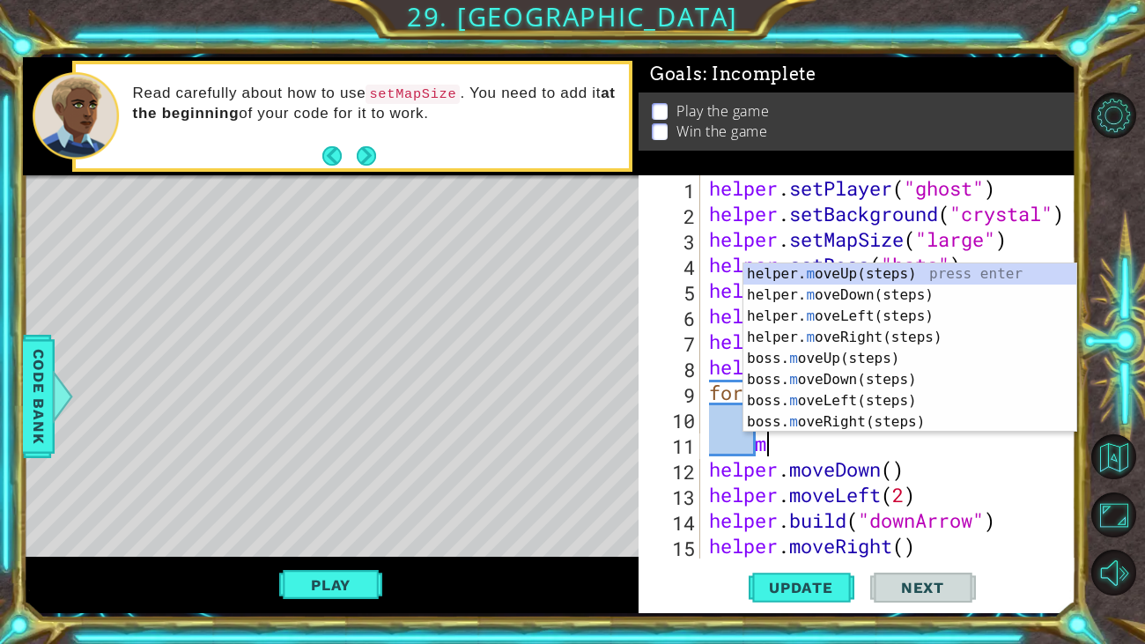
scroll to position [0, 1]
type textarea "mo"
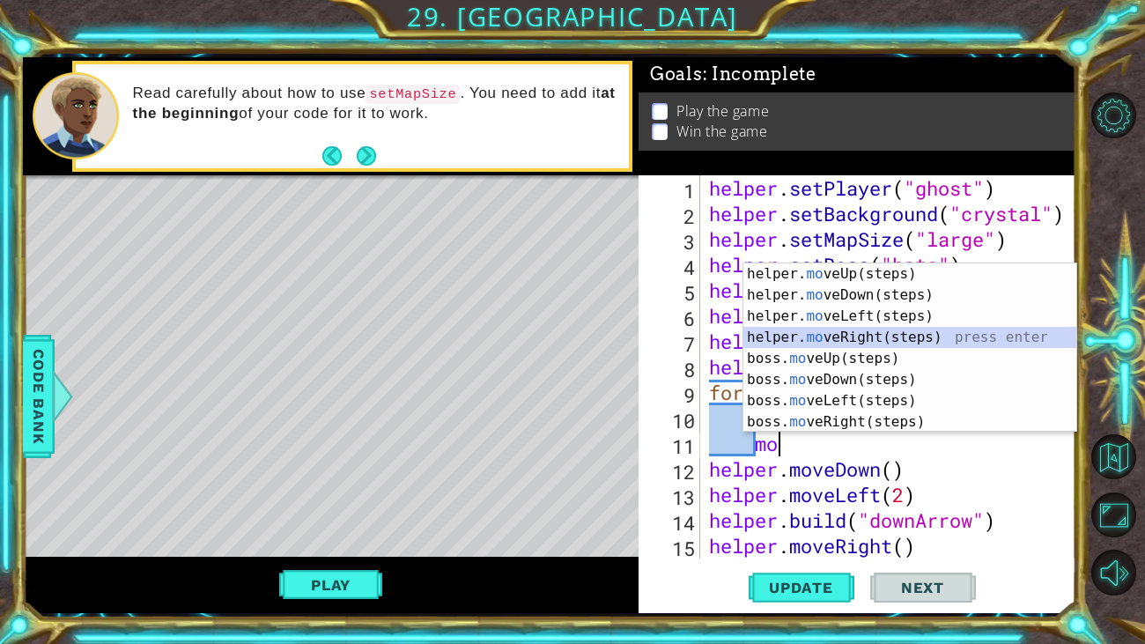
click at [883, 340] on div "helper. mo veUp(steps) press enter helper. mo veDown(steps) press enter helper.…" at bounding box center [910, 368] width 333 height 211
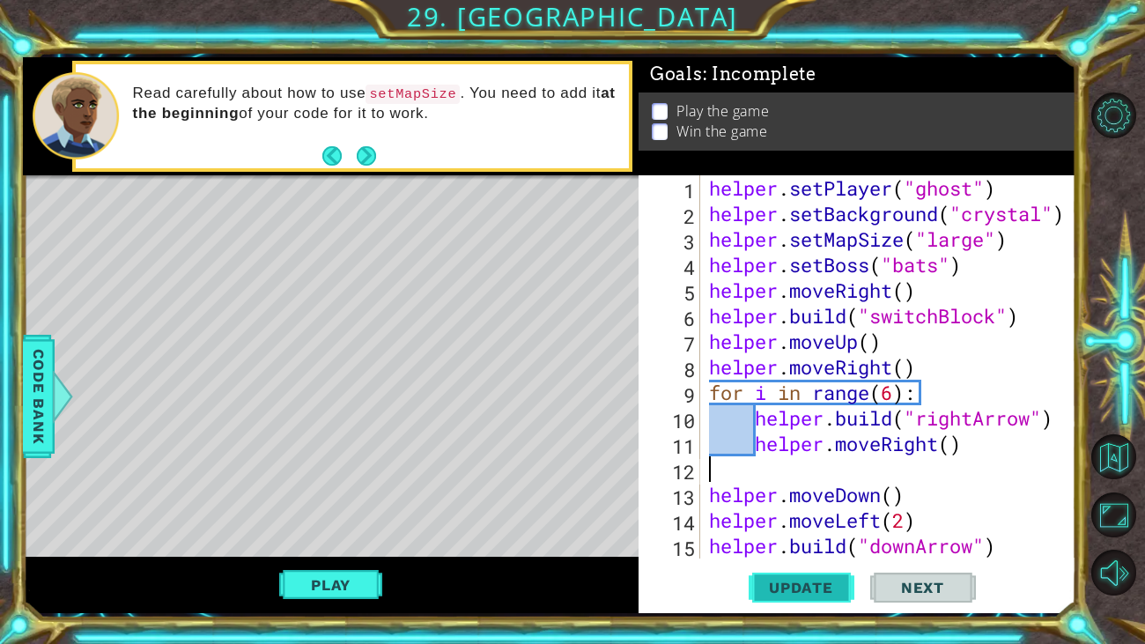
scroll to position [0, 0]
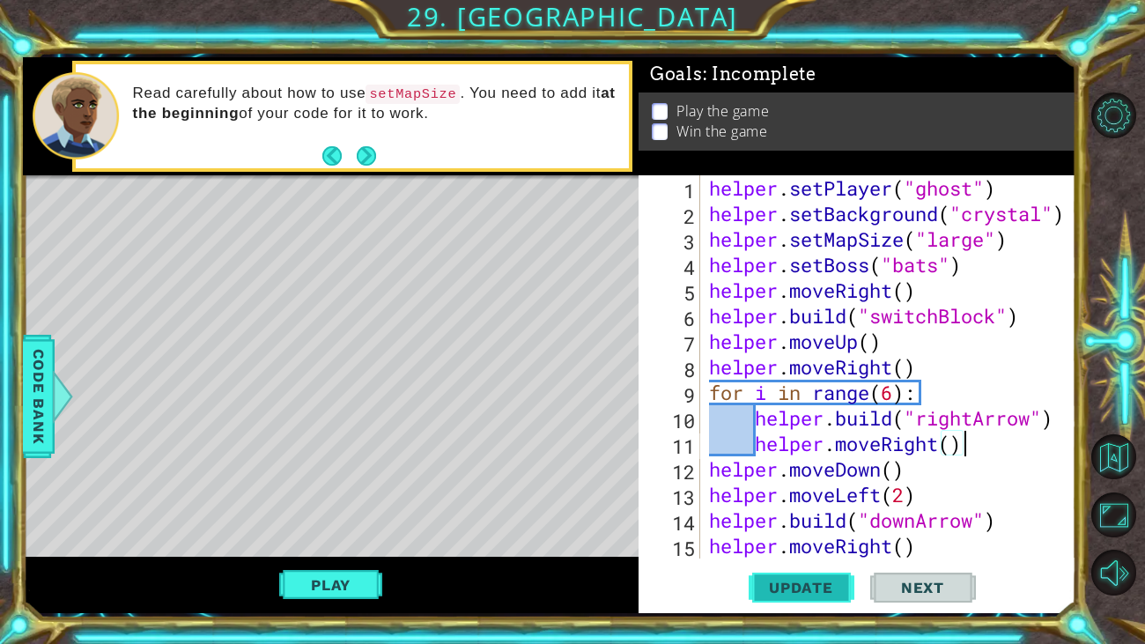
type textarea "helper.moveRight()"
click at [821, 566] on button "Update" at bounding box center [802, 588] width 106 height 44
click at [816, 577] on button "Update" at bounding box center [802, 588] width 106 height 44
click at [795, 576] on button "Update" at bounding box center [802, 588] width 106 height 44
click at [794, 579] on span "Update" at bounding box center [802, 588] width 100 height 18
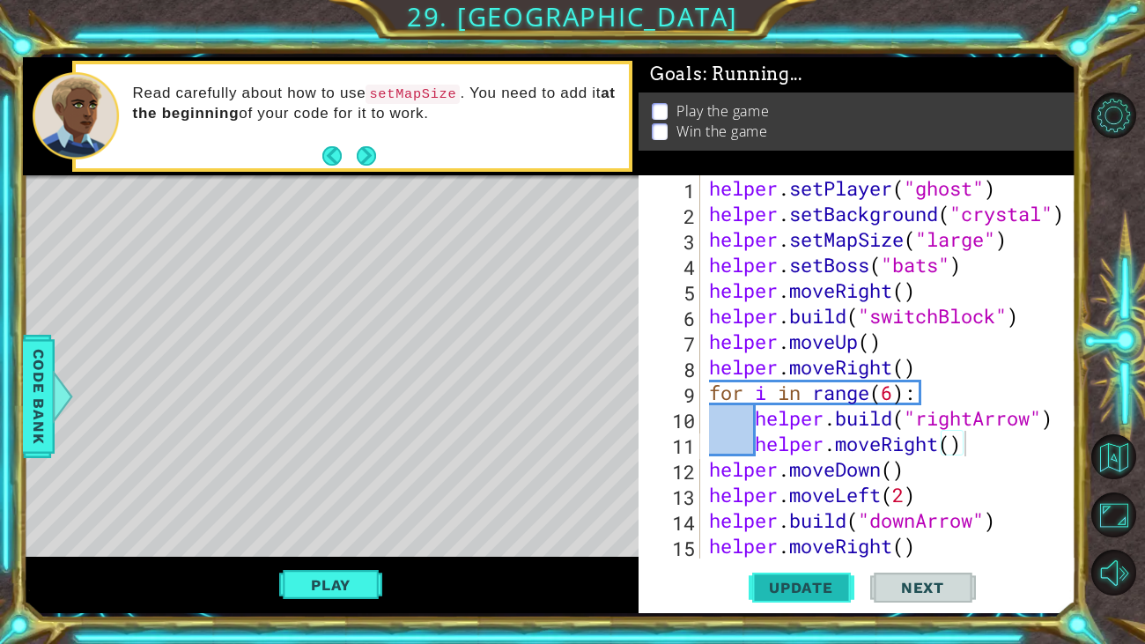
click at [794, 579] on span "Update" at bounding box center [802, 588] width 100 height 18
